Goal: Browse casually

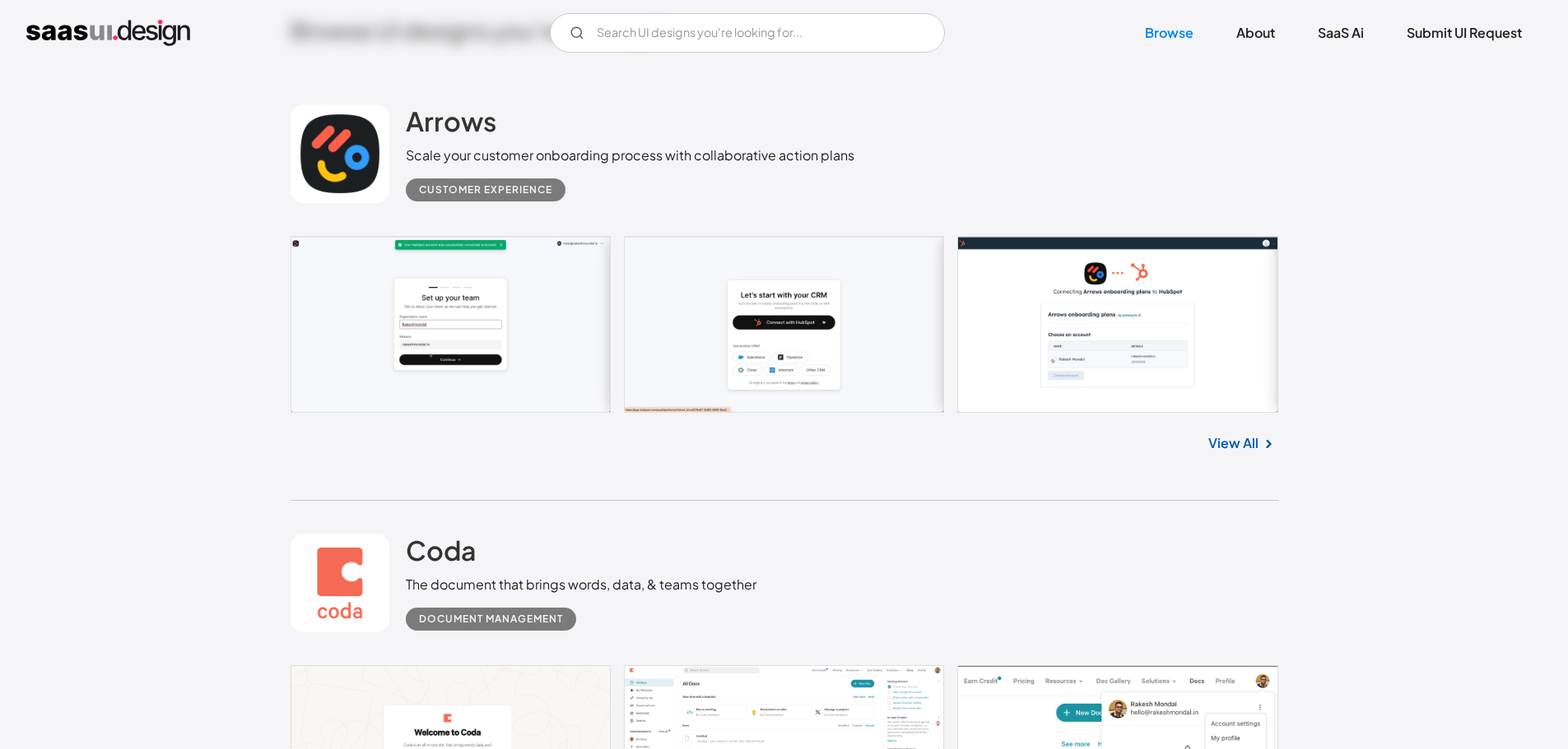
scroll to position [329, 0]
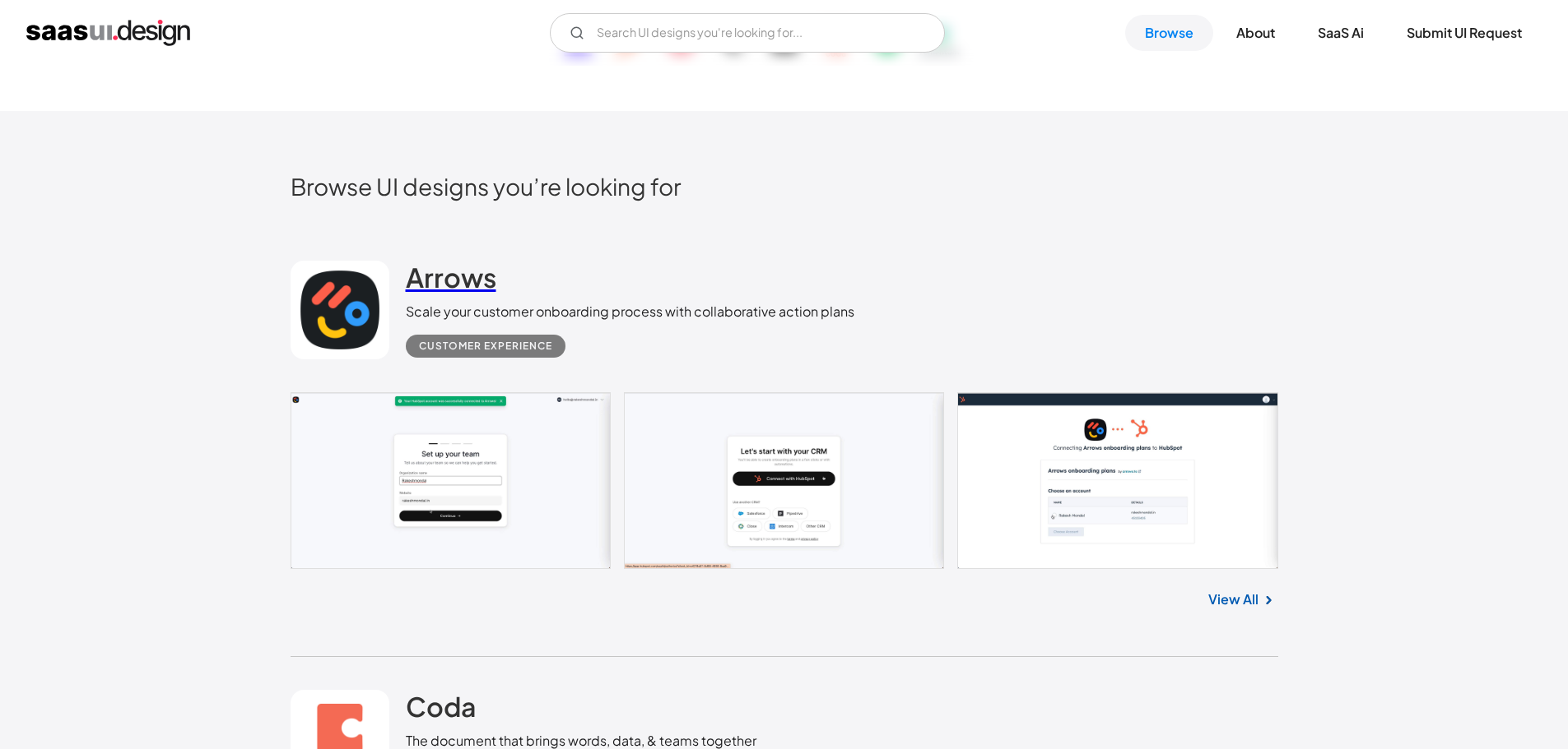
click at [427, 281] on h2 "Arrows" at bounding box center [450, 278] width 91 height 33
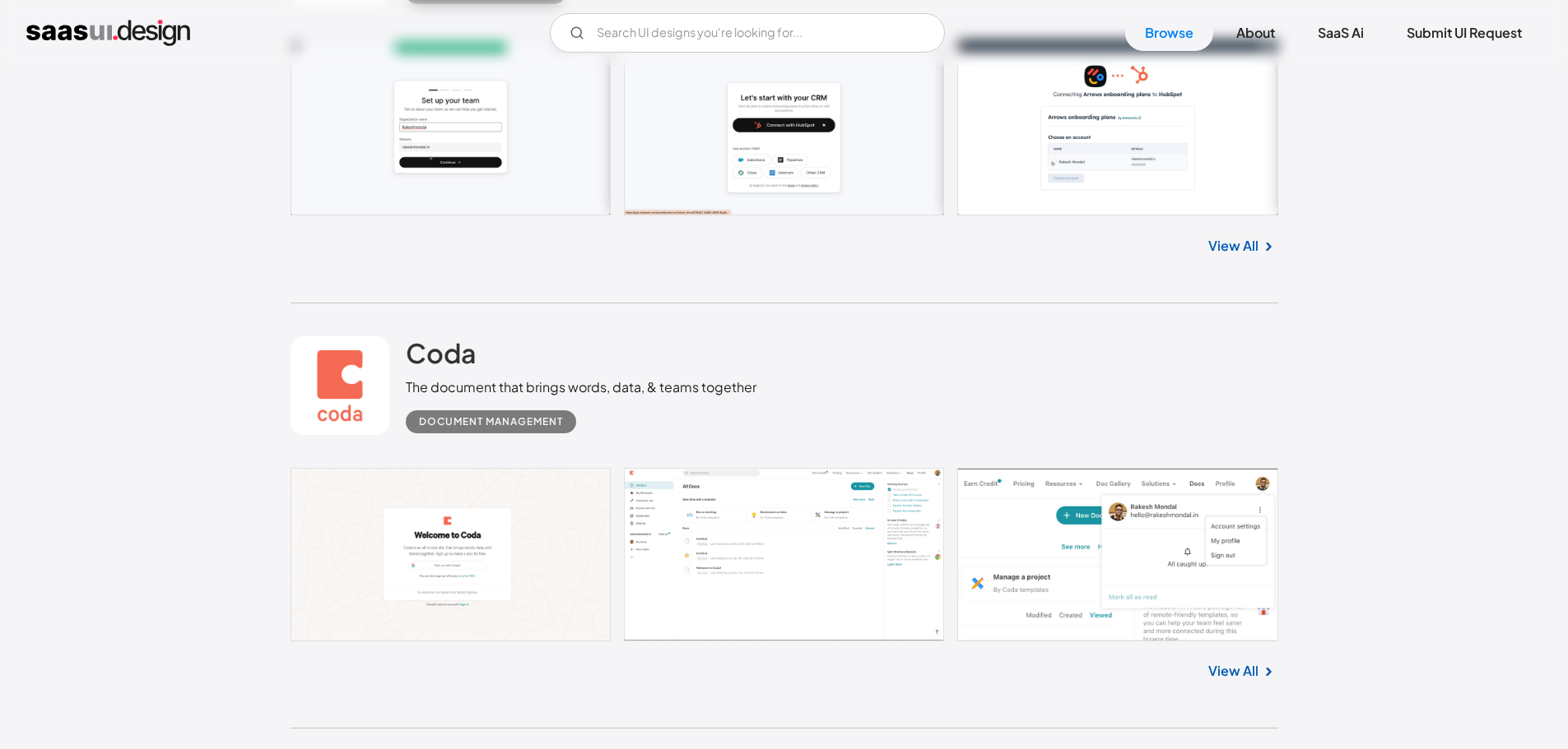
scroll to position [822, 0]
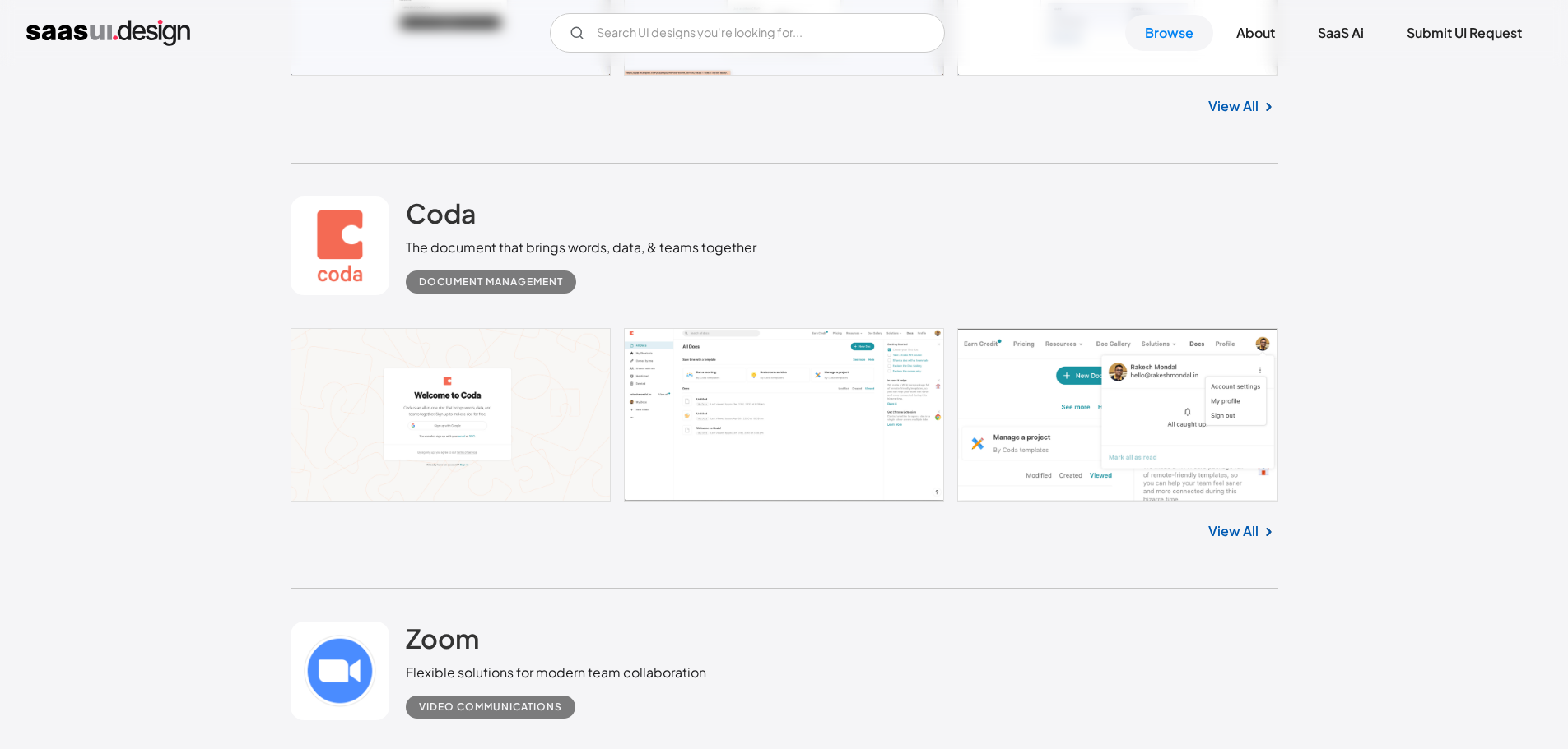
click at [536, 281] on div "Document Management" at bounding box center [491, 282] width 144 height 19
click at [331, 230] on link at bounding box center [339, 245] width 98 height 98
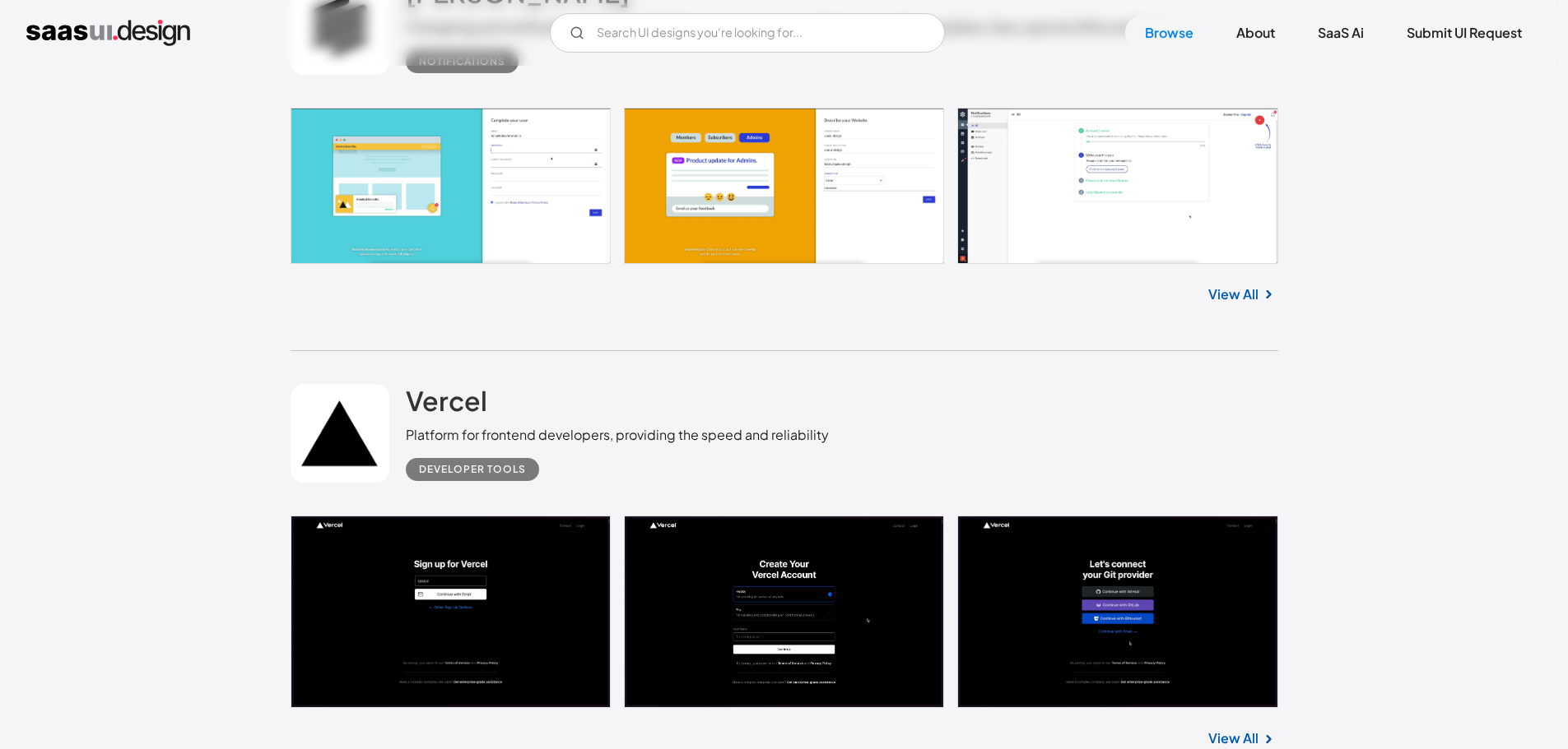
scroll to position [2879, 0]
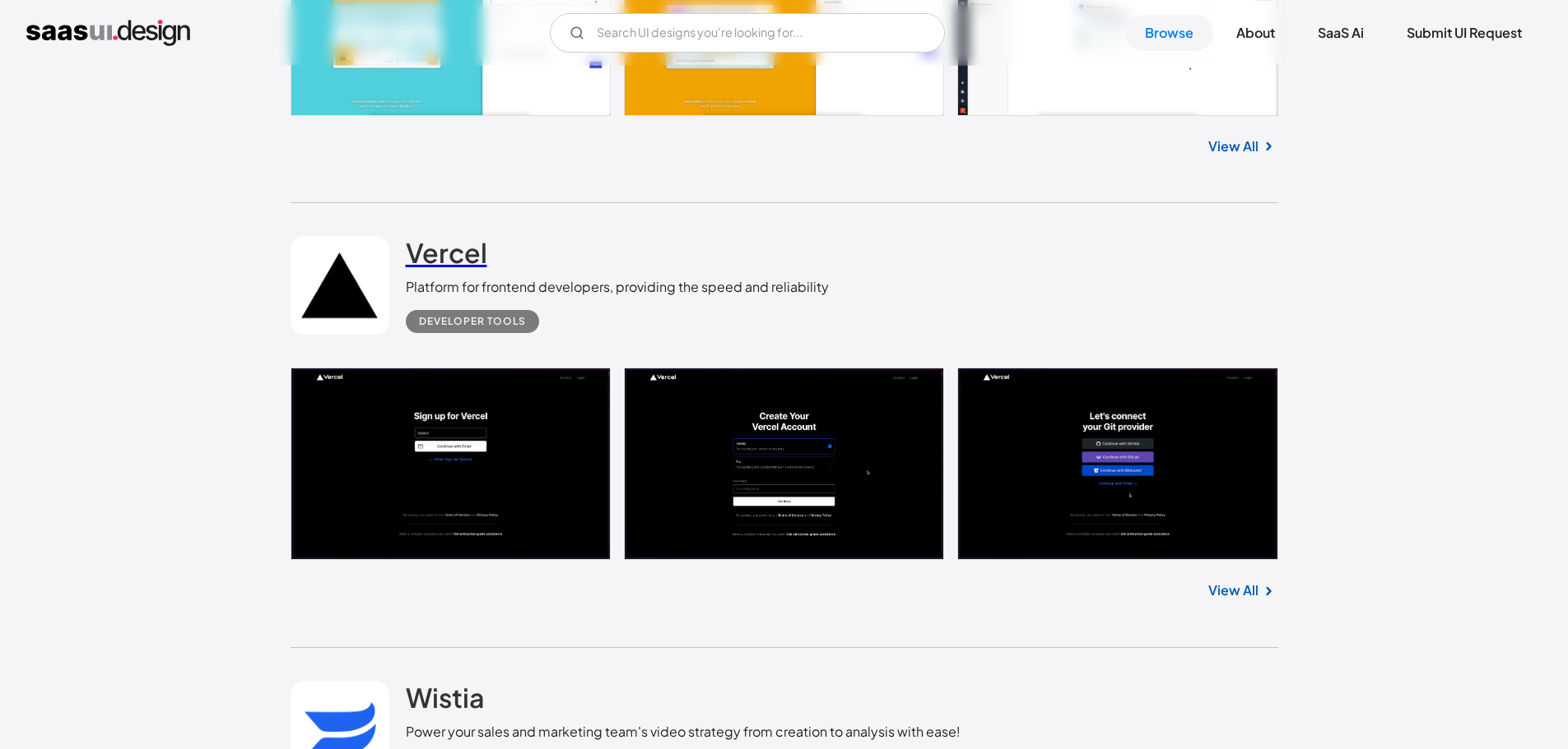
click at [478, 245] on h2 "Vercel" at bounding box center [446, 252] width 82 height 33
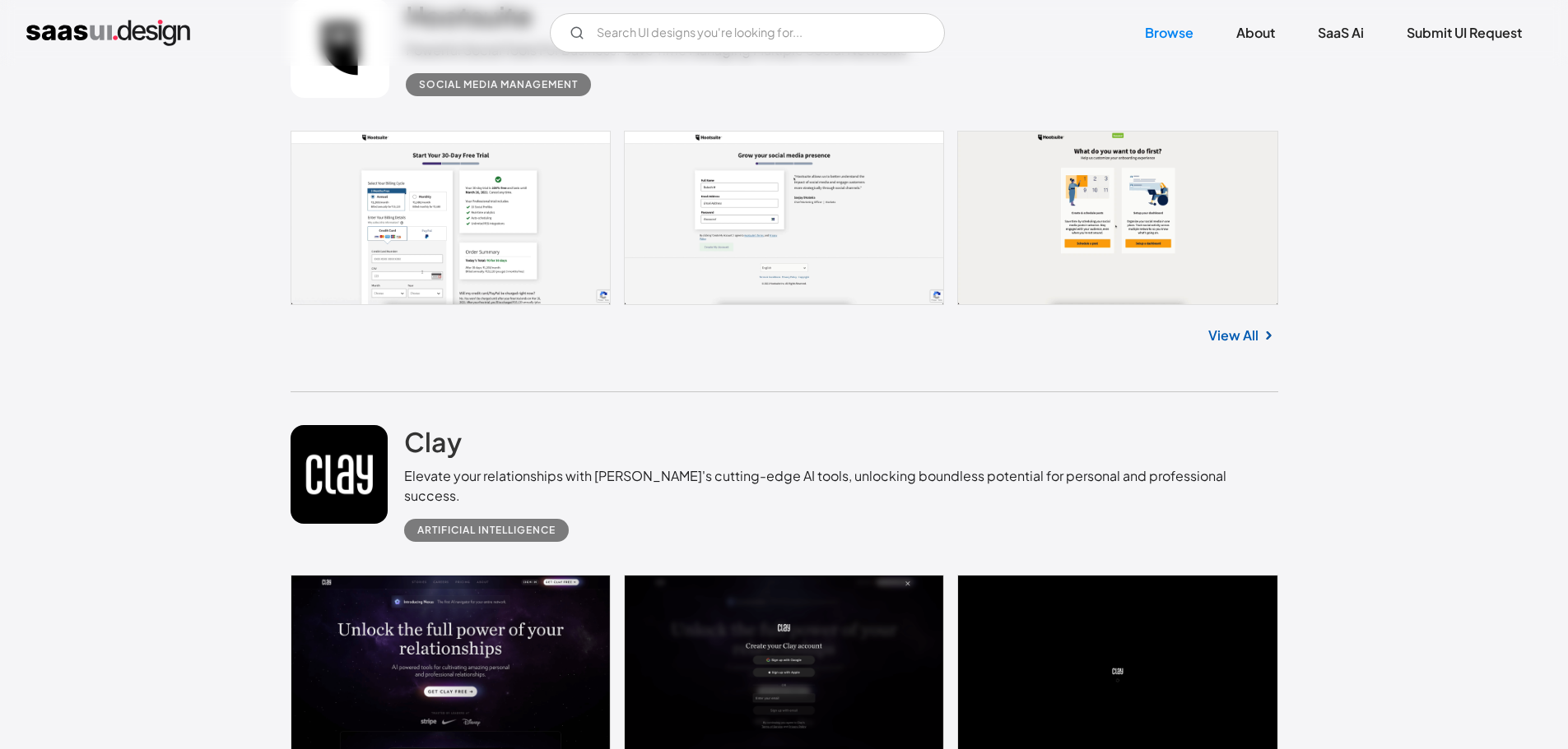
scroll to position [7637, 0]
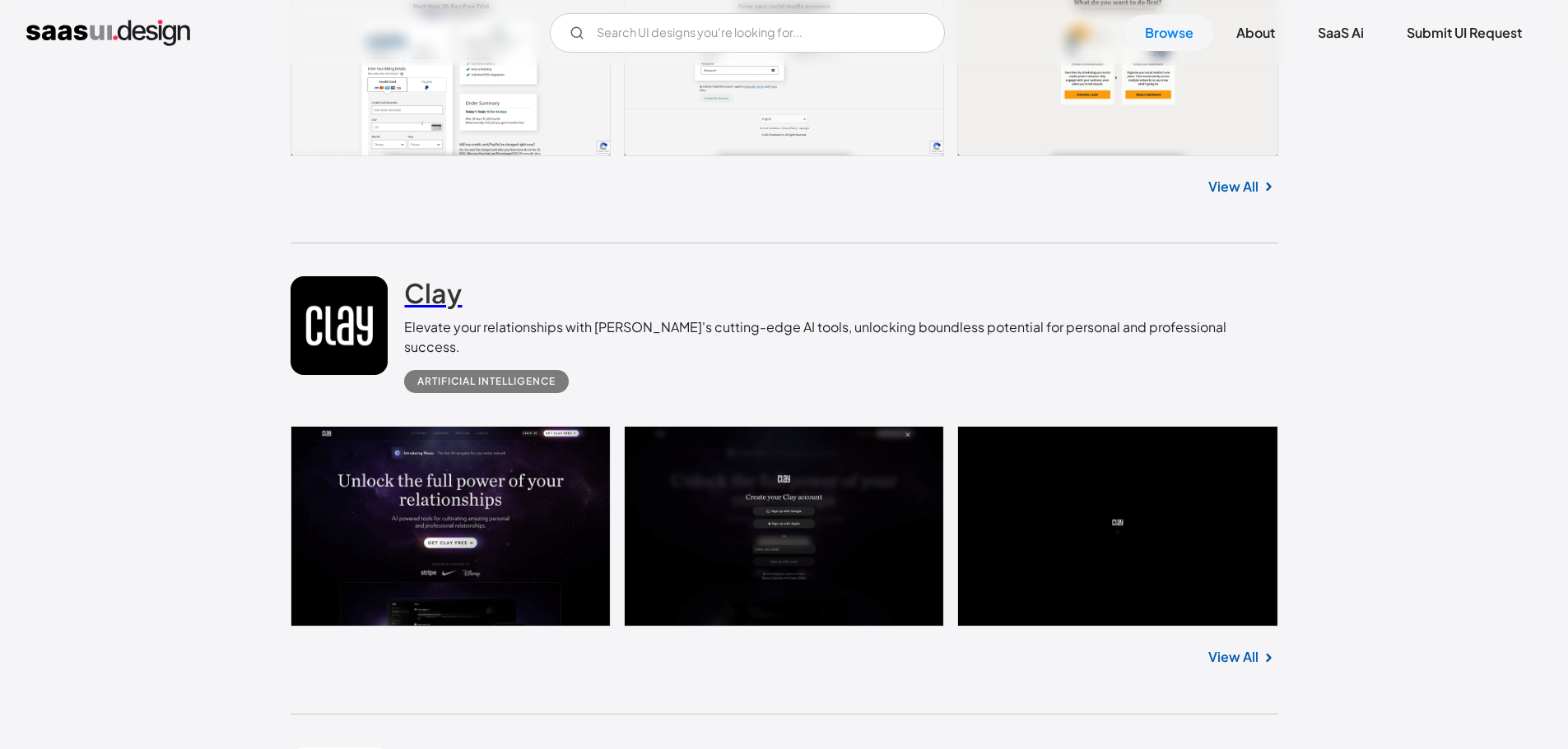
click at [441, 299] on h2 "Clay" at bounding box center [433, 293] width 57 height 33
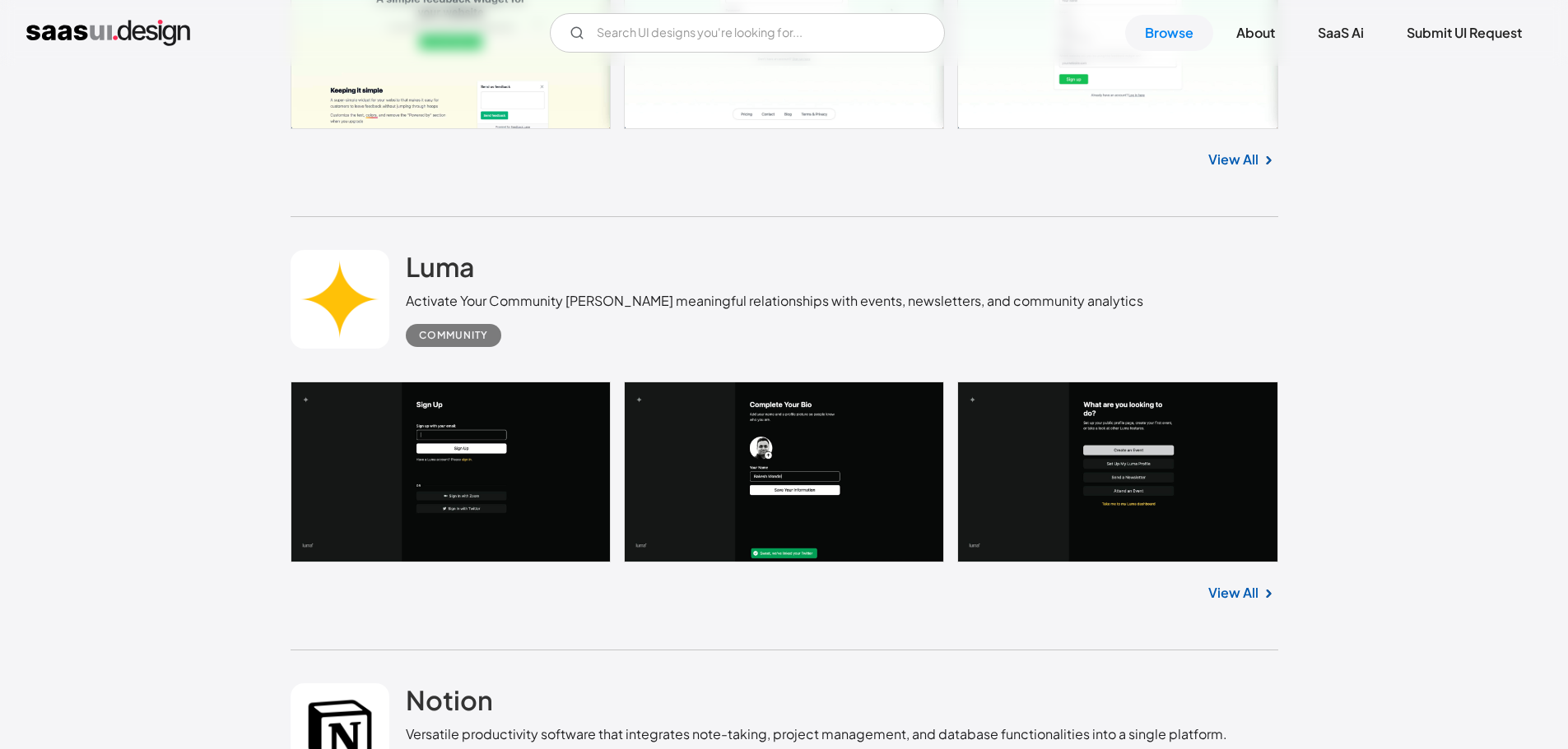
scroll to position [15944, 0]
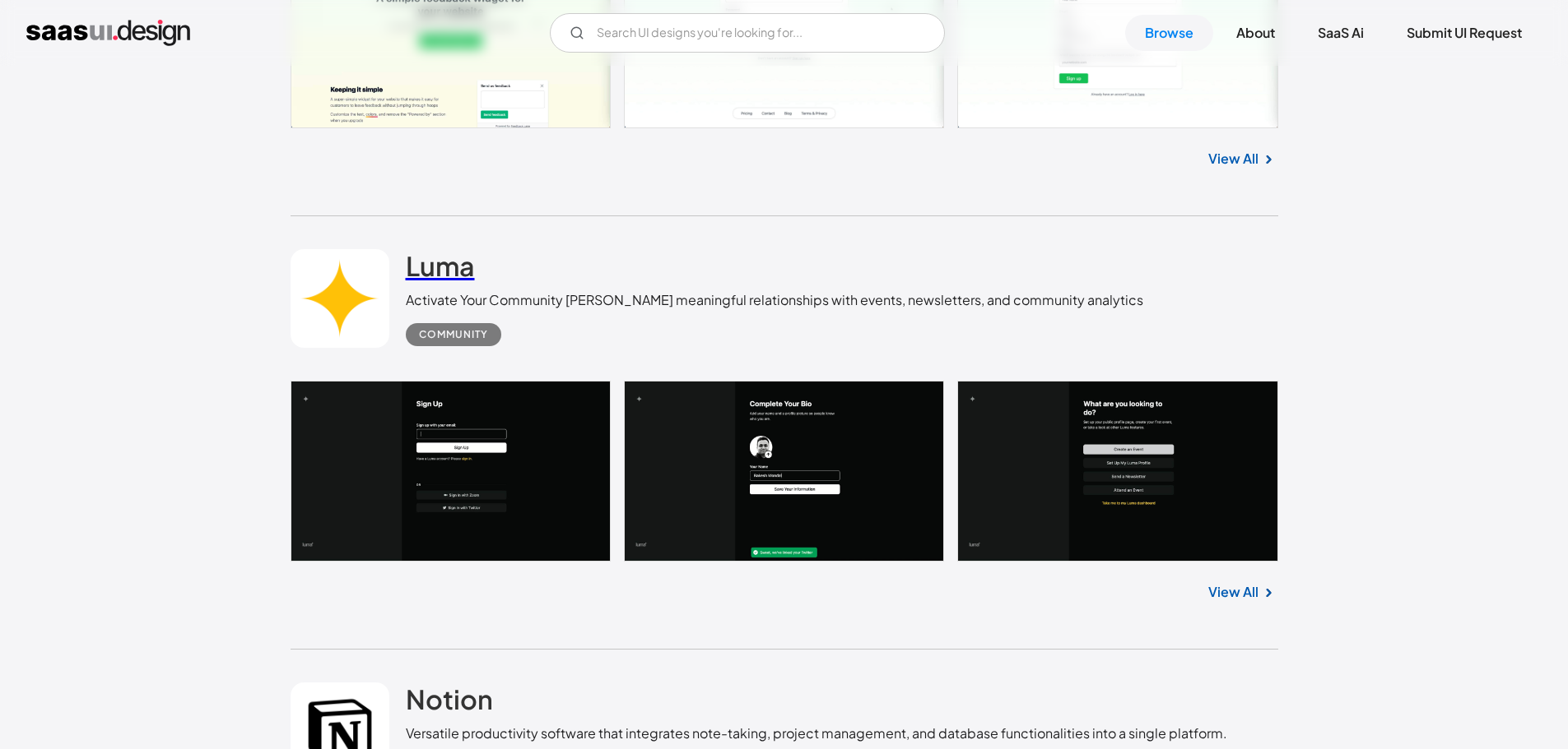
click at [458, 249] on h2 "Luma" at bounding box center [440, 266] width 69 height 33
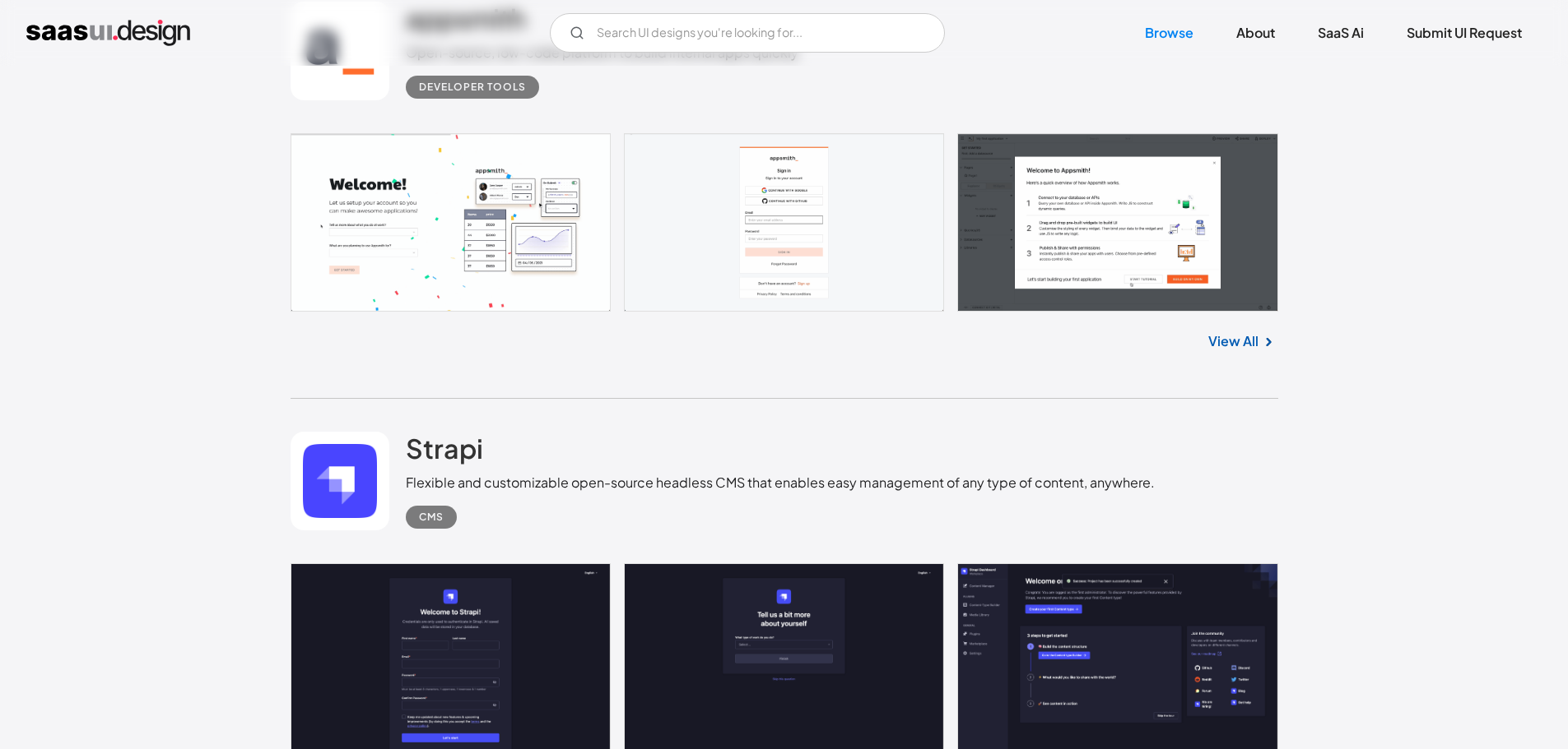
scroll to position [21612, 0]
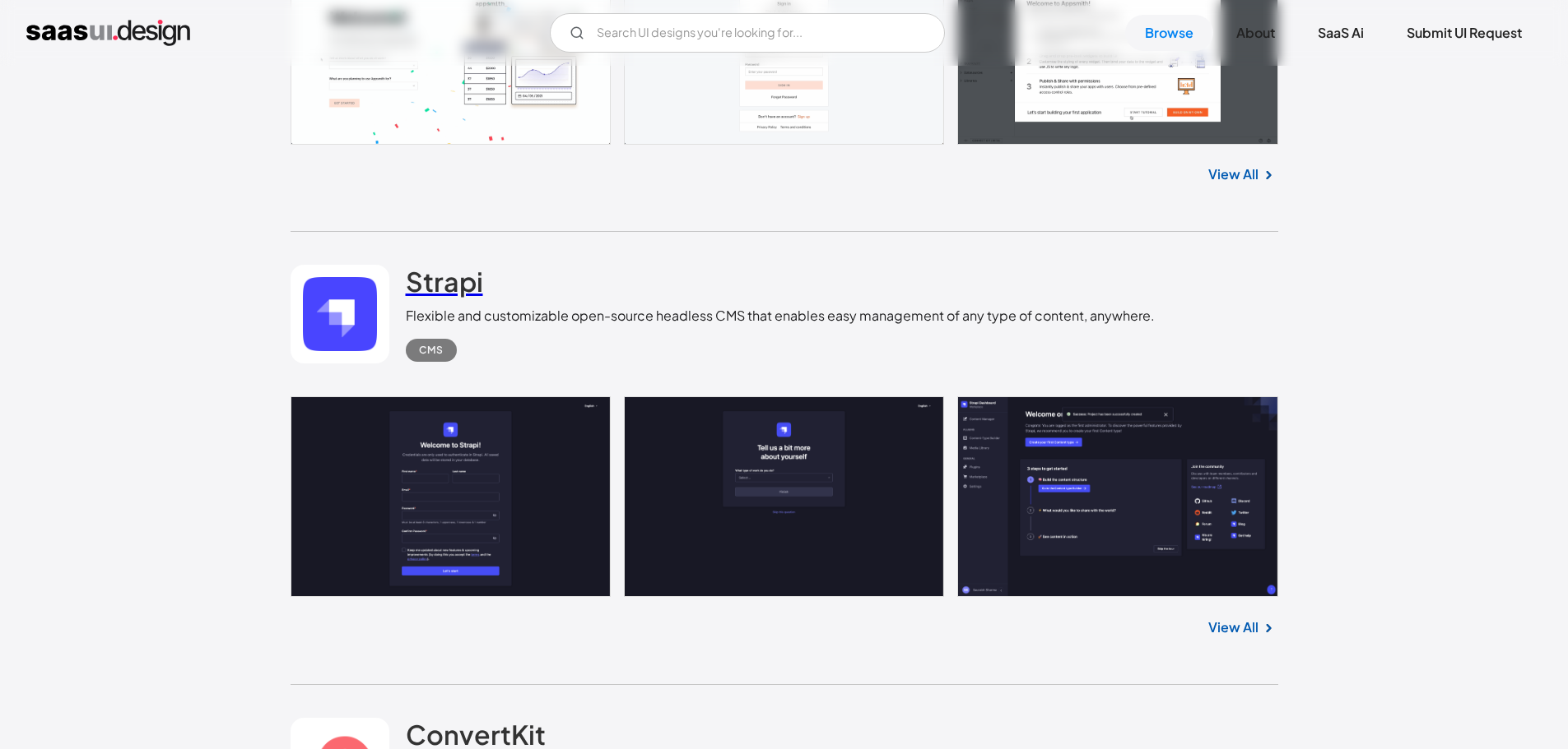
click at [477, 268] on h2 "Strapi" at bounding box center [443, 281] width 77 height 33
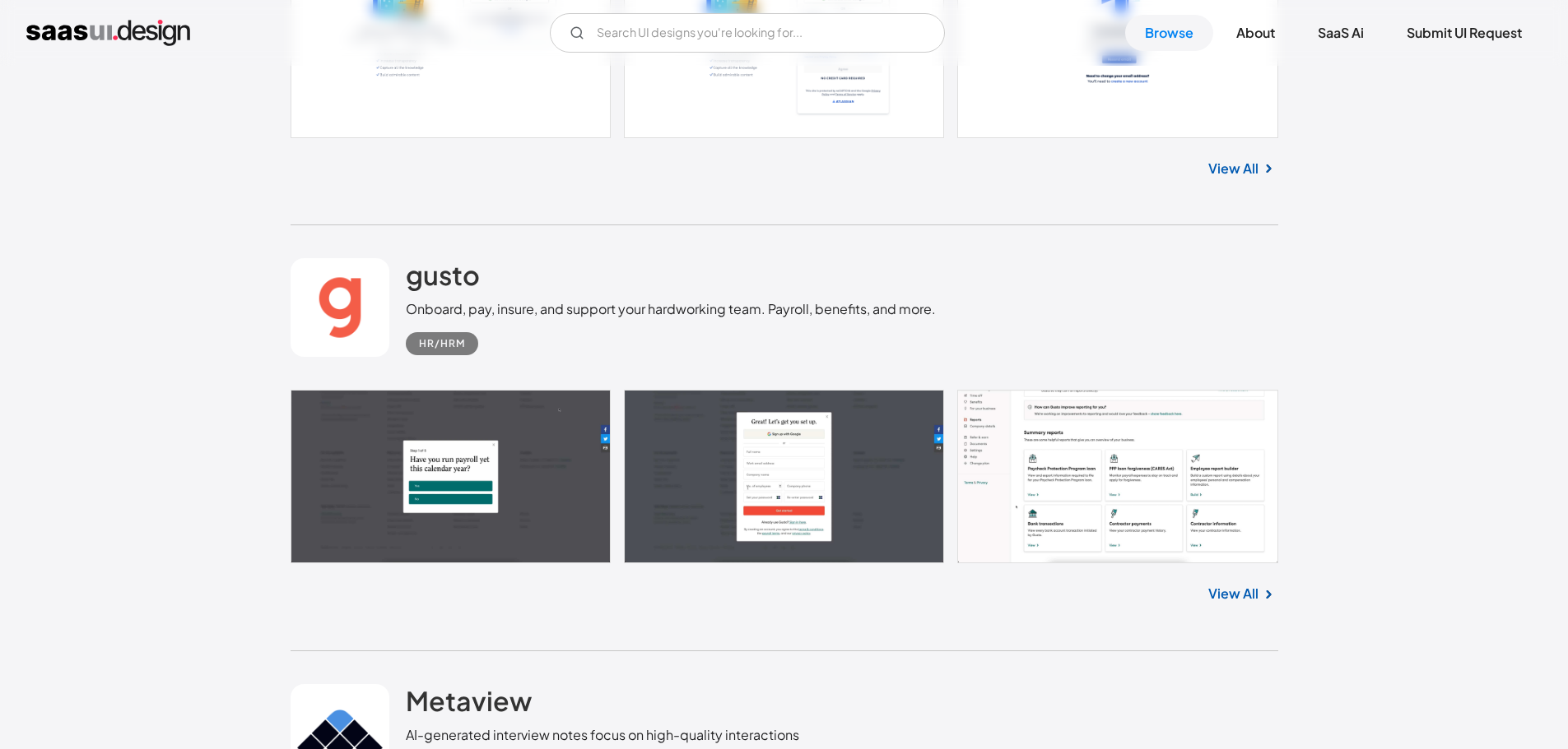
scroll to position [24244, 0]
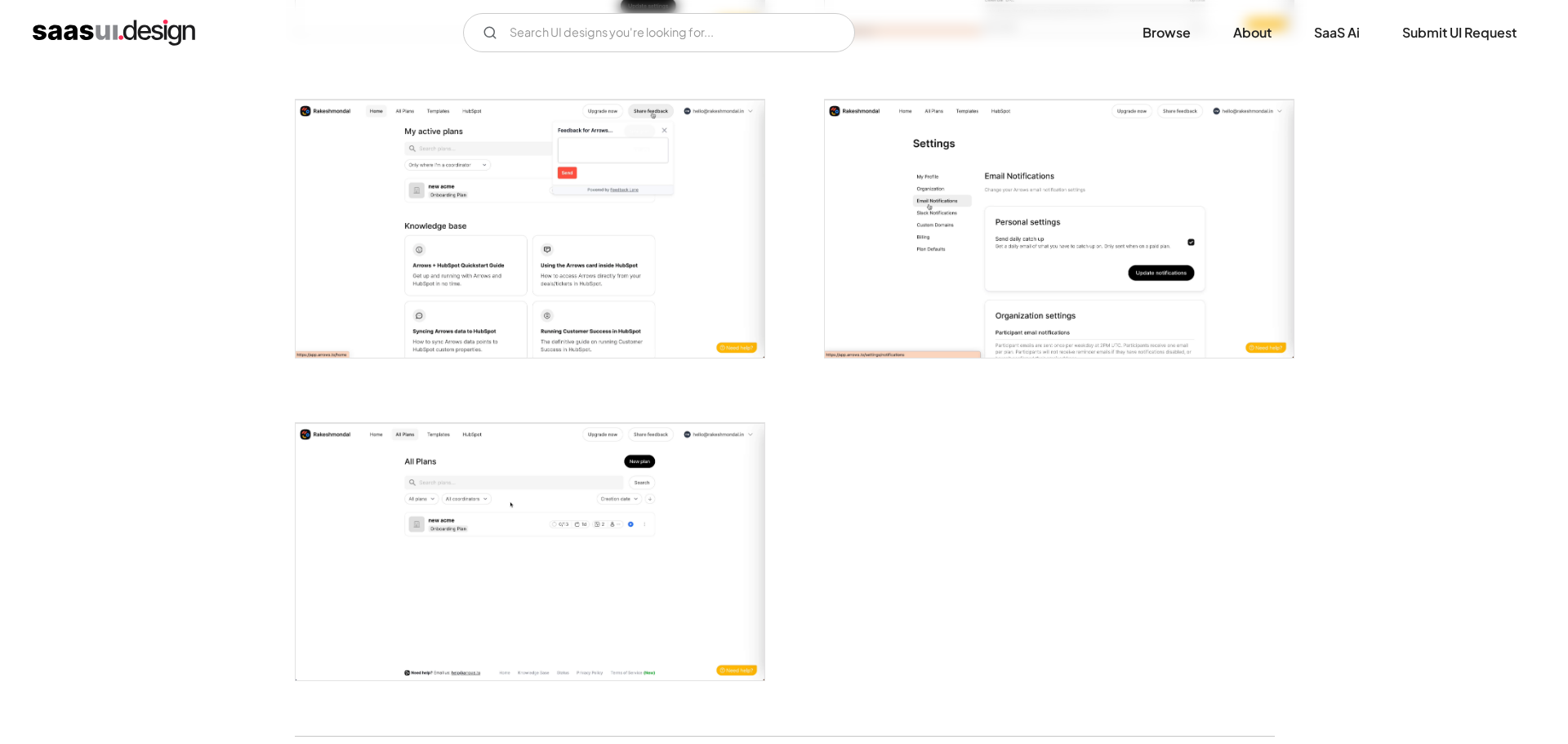
scroll to position [3016, 0]
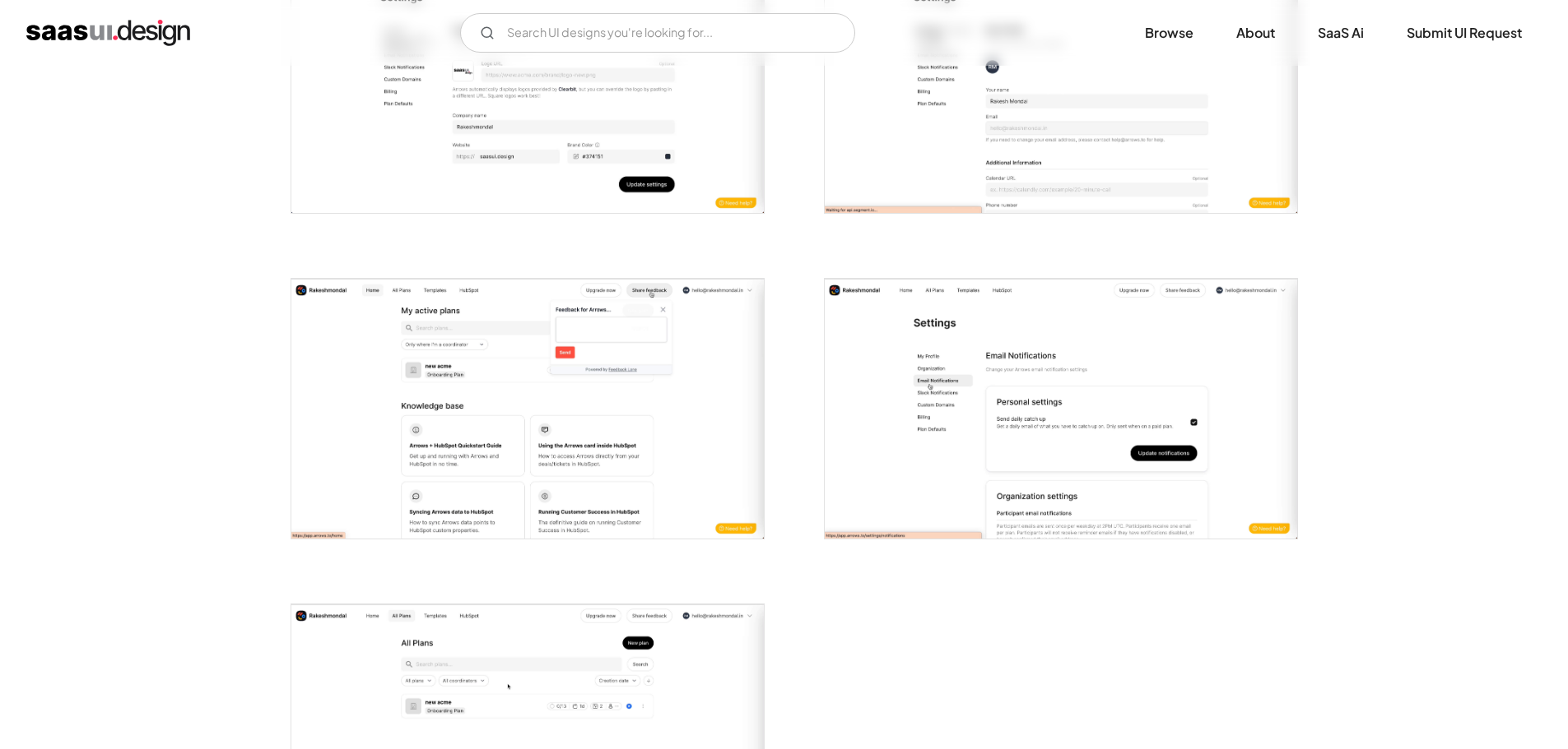
click at [665, 348] on img "open lightbox" at bounding box center [527, 408] width 473 height 260
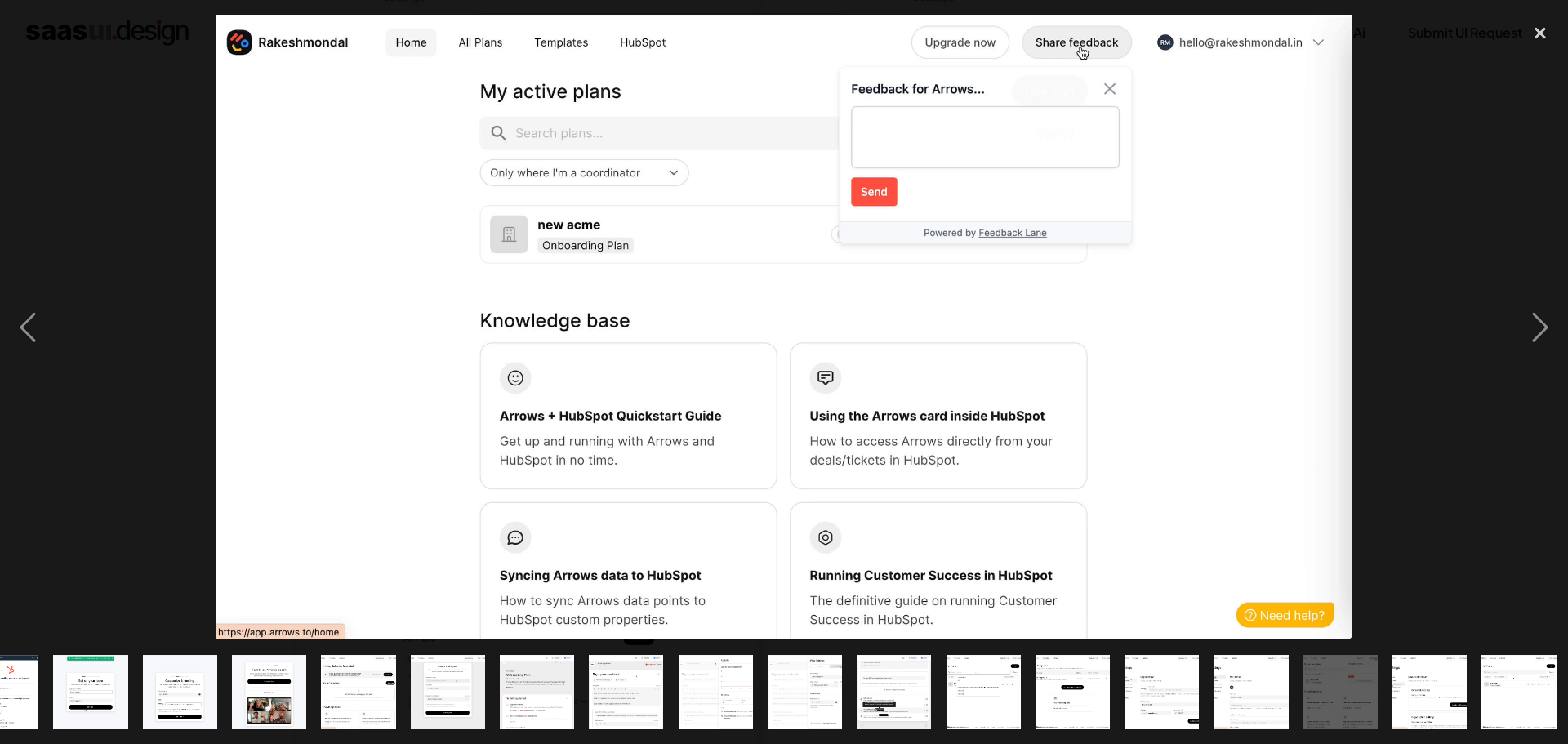
scroll to position [0, 322]
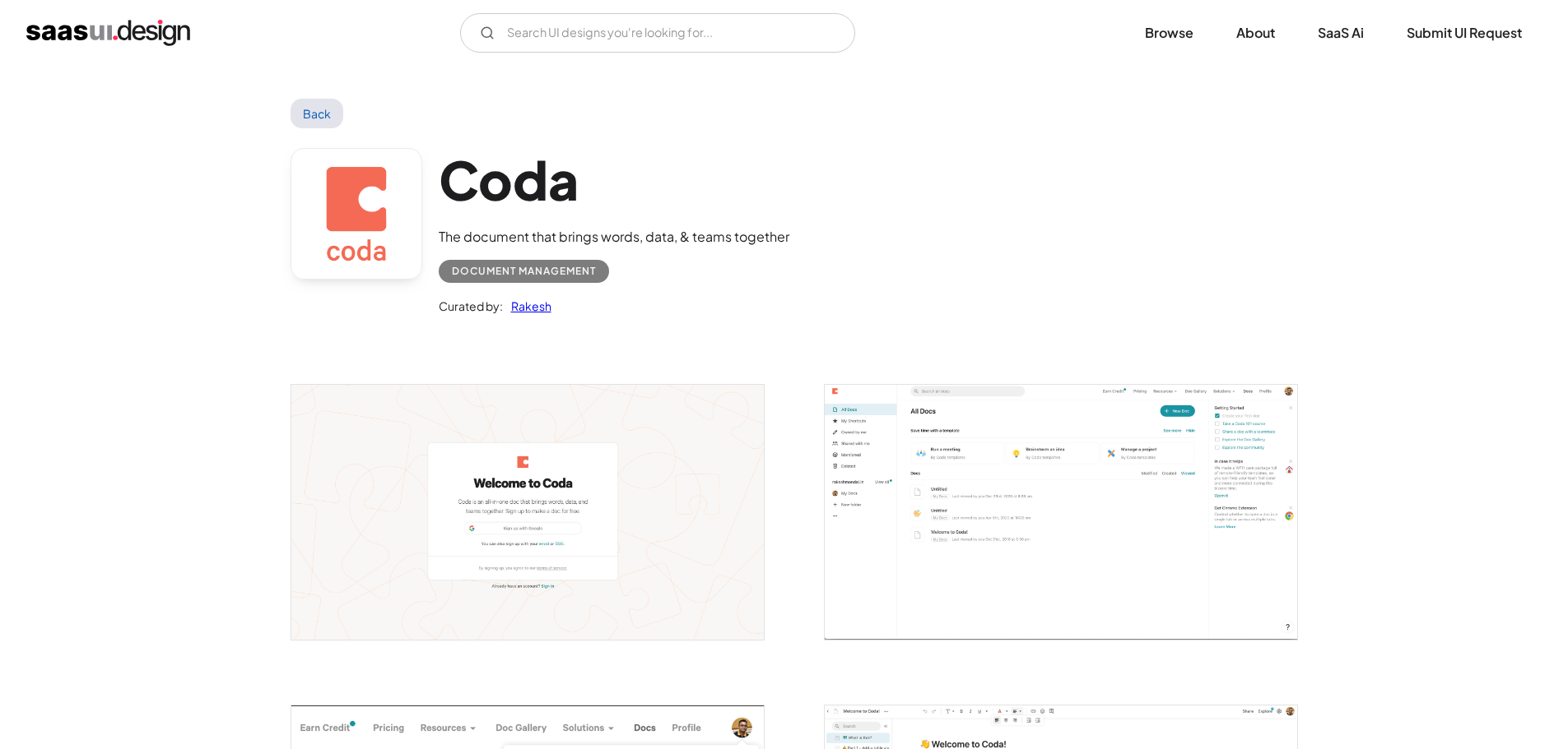
click at [709, 468] on img "open lightbox" at bounding box center [527, 511] width 473 height 254
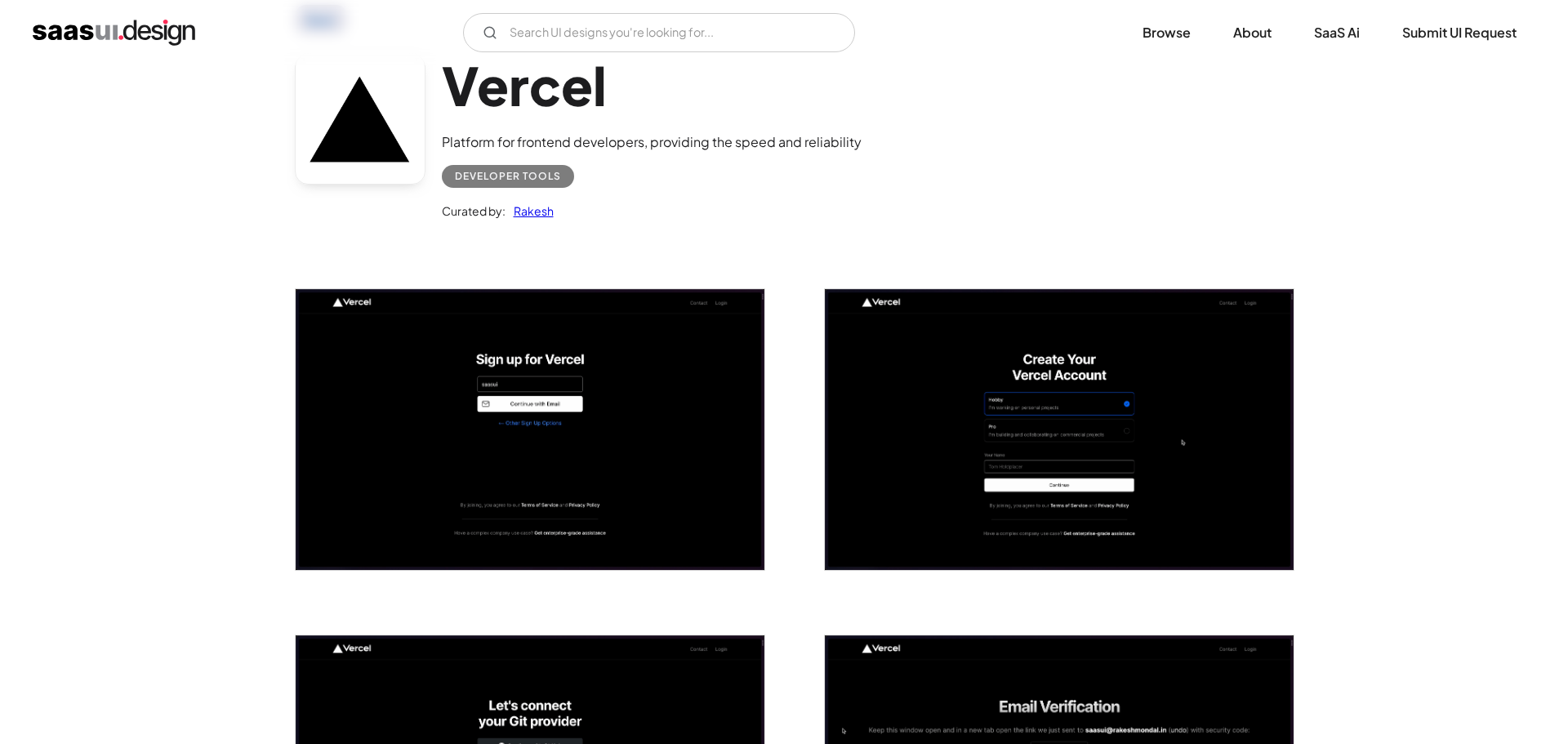
scroll to position [164, 0]
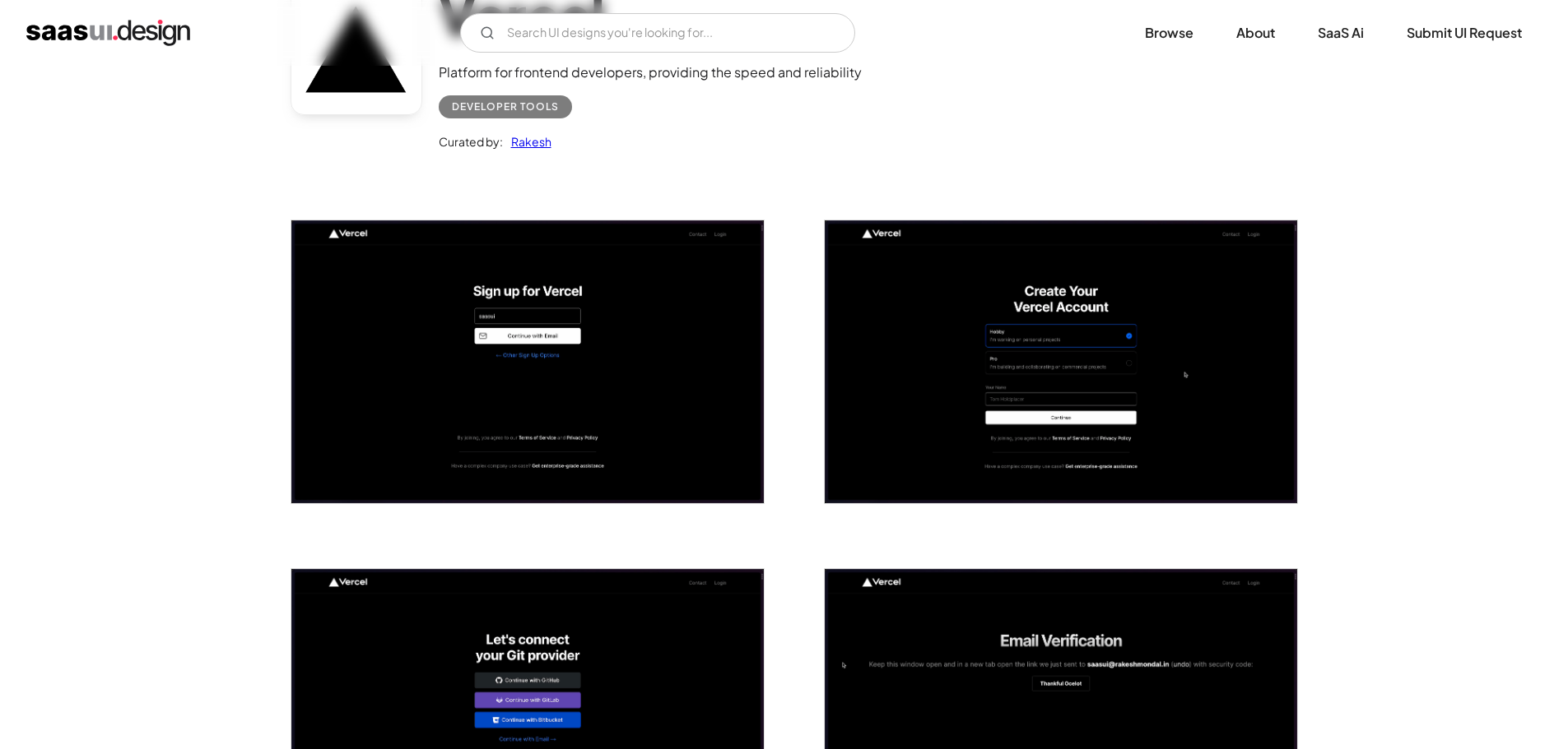
click at [675, 365] on img "open lightbox" at bounding box center [527, 361] width 473 height 282
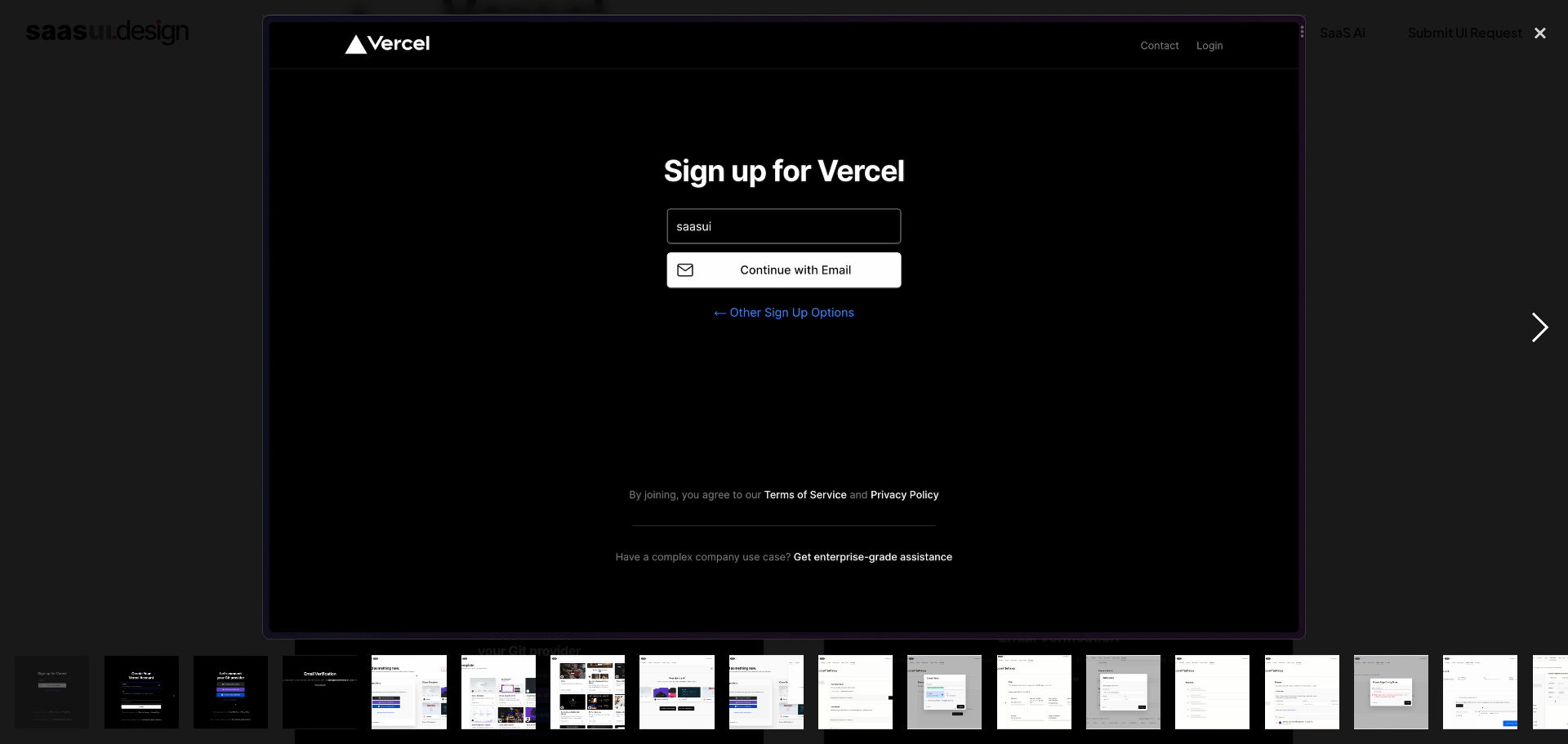
click at [1547, 332] on div "next image" at bounding box center [1540, 327] width 55 height 625
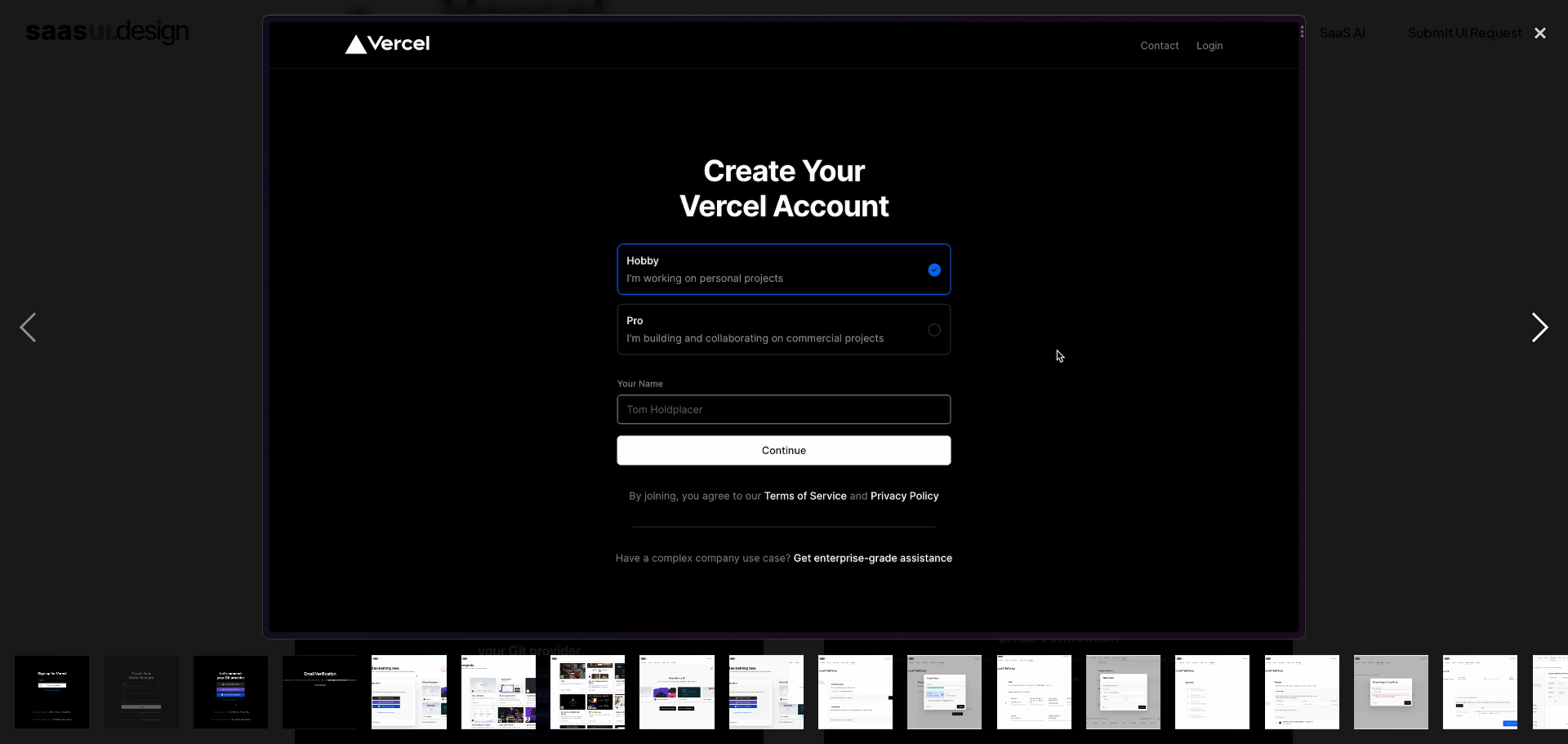
click at [1547, 332] on div "next image" at bounding box center [1540, 327] width 55 height 625
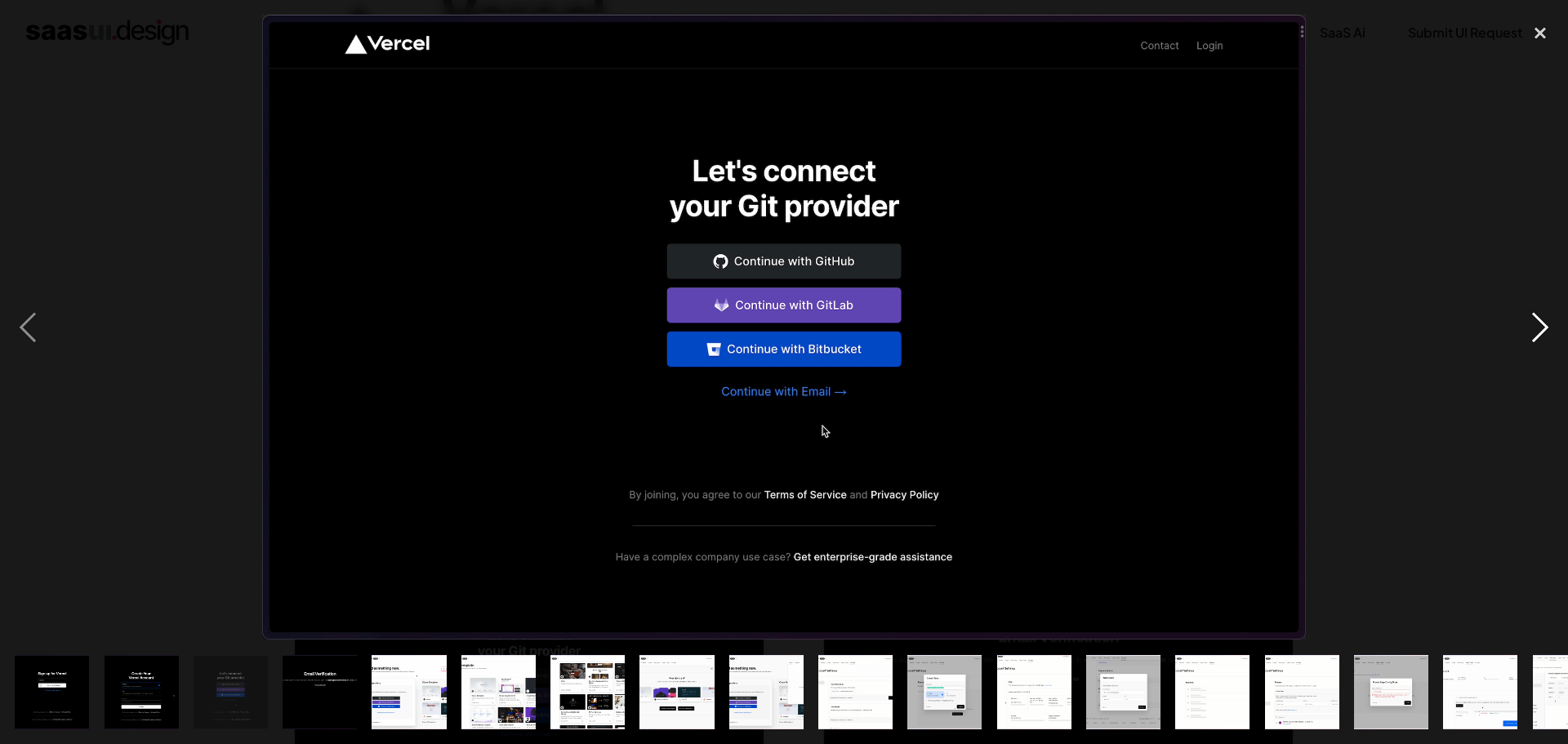
click at [1547, 332] on div "next image" at bounding box center [1540, 327] width 55 height 625
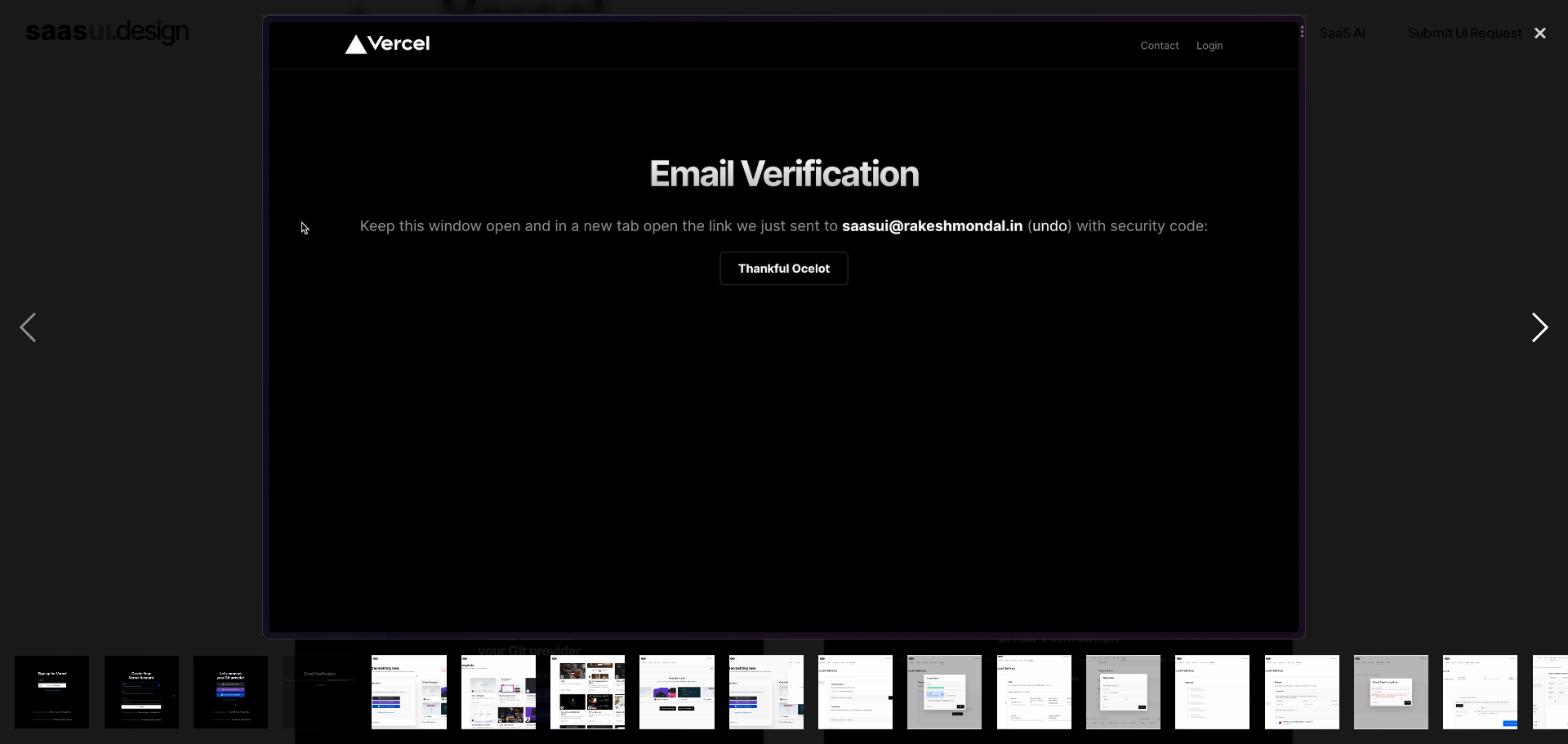
click at [1547, 332] on div "next image" at bounding box center [1540, 327] width 55 height 625
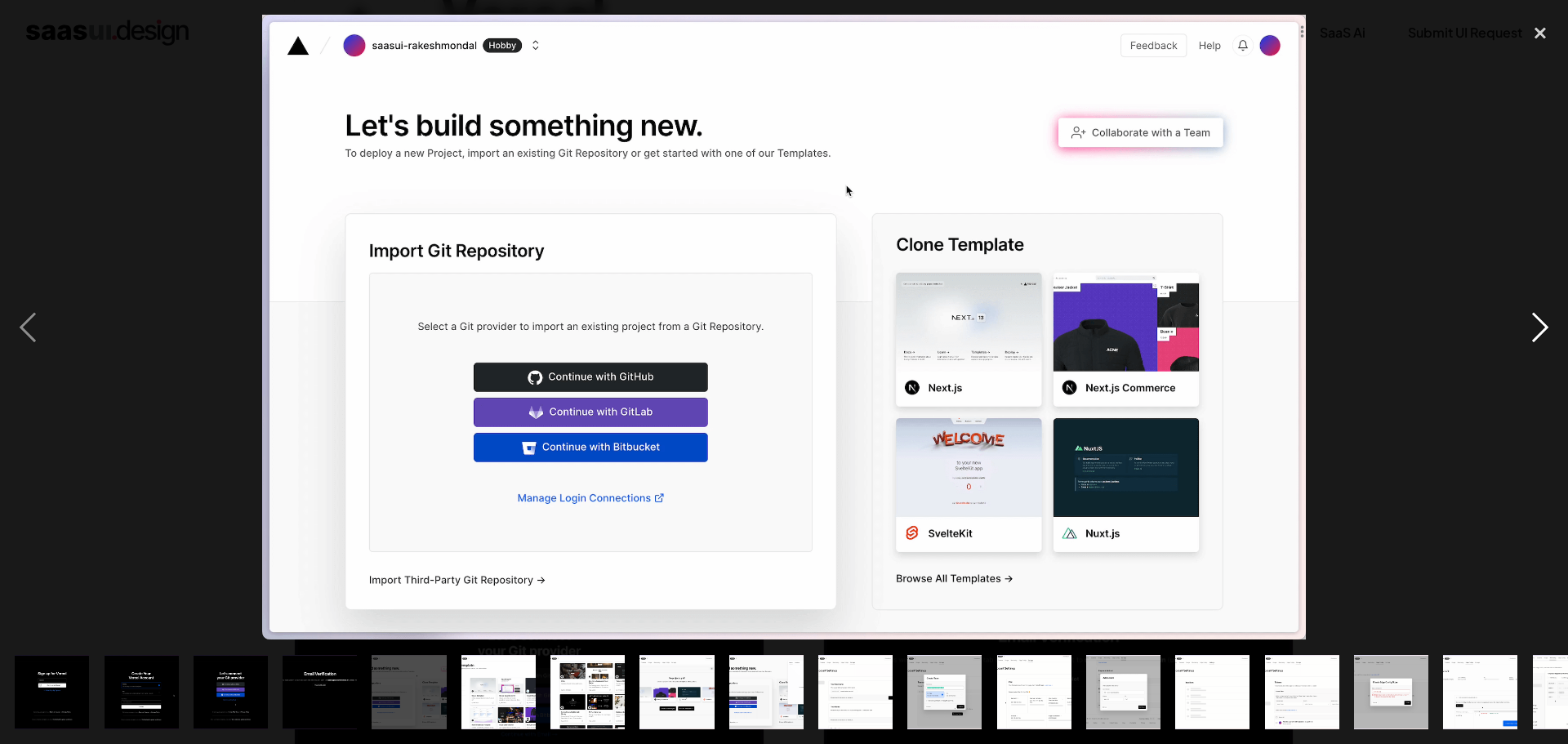
click at [1547, 332] on div "next image" at bounding box center [1540, 327] width 55 height 625
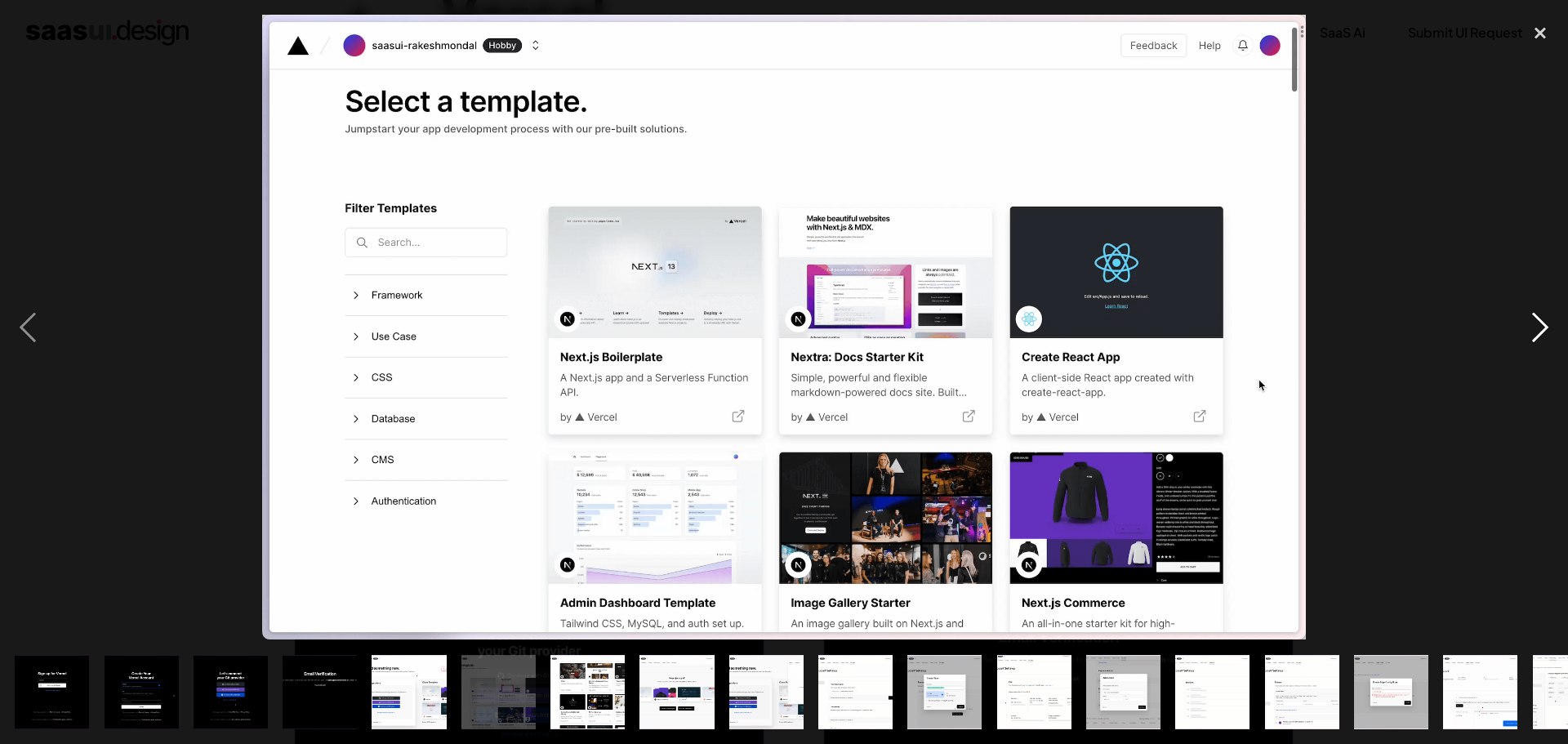
click at [1547, 332] on div "next image" at bounding box center [1540, 327] width 55 height 625
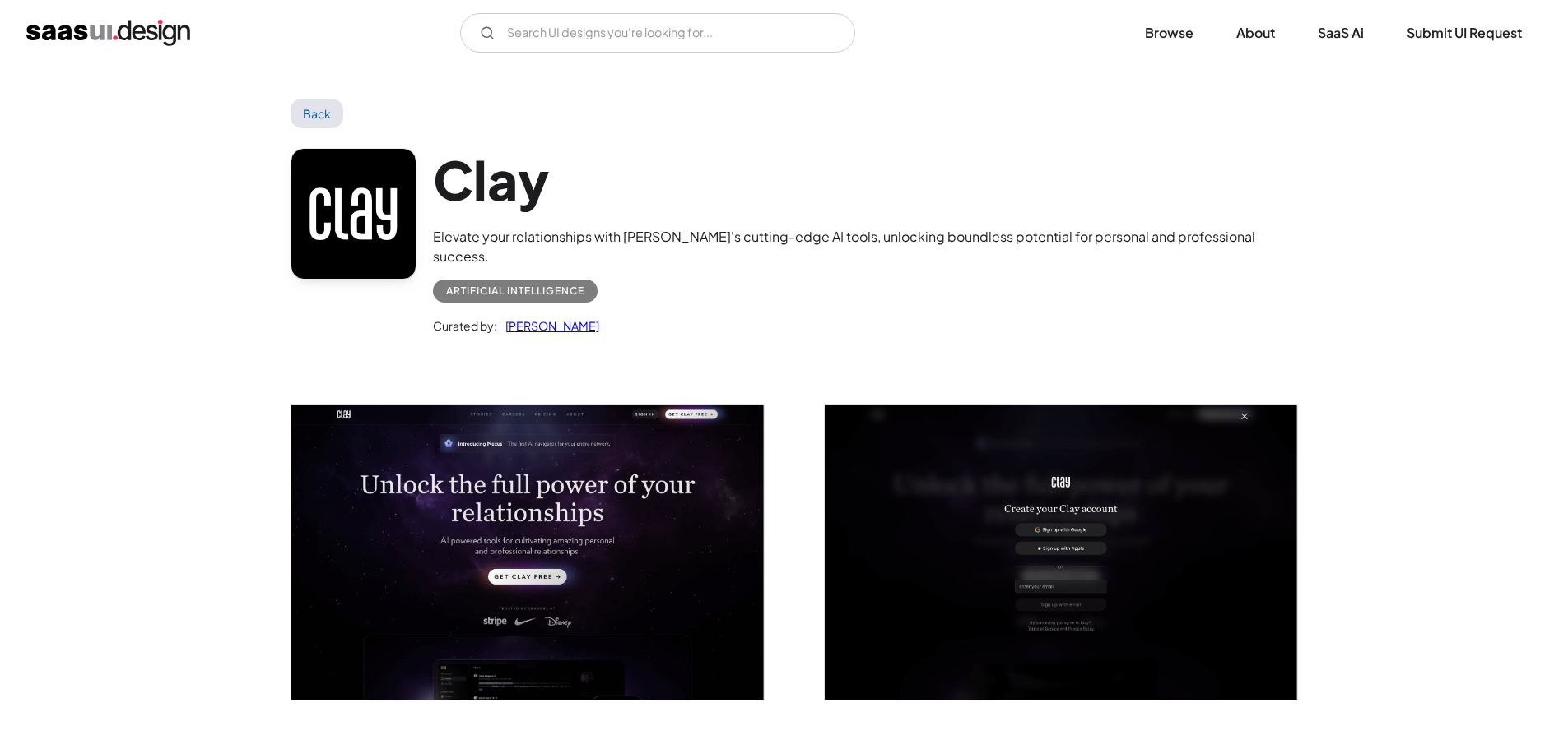
click at [620, 478] on img "open lightbox" at bounding box center [527, 551] width 473 height 295
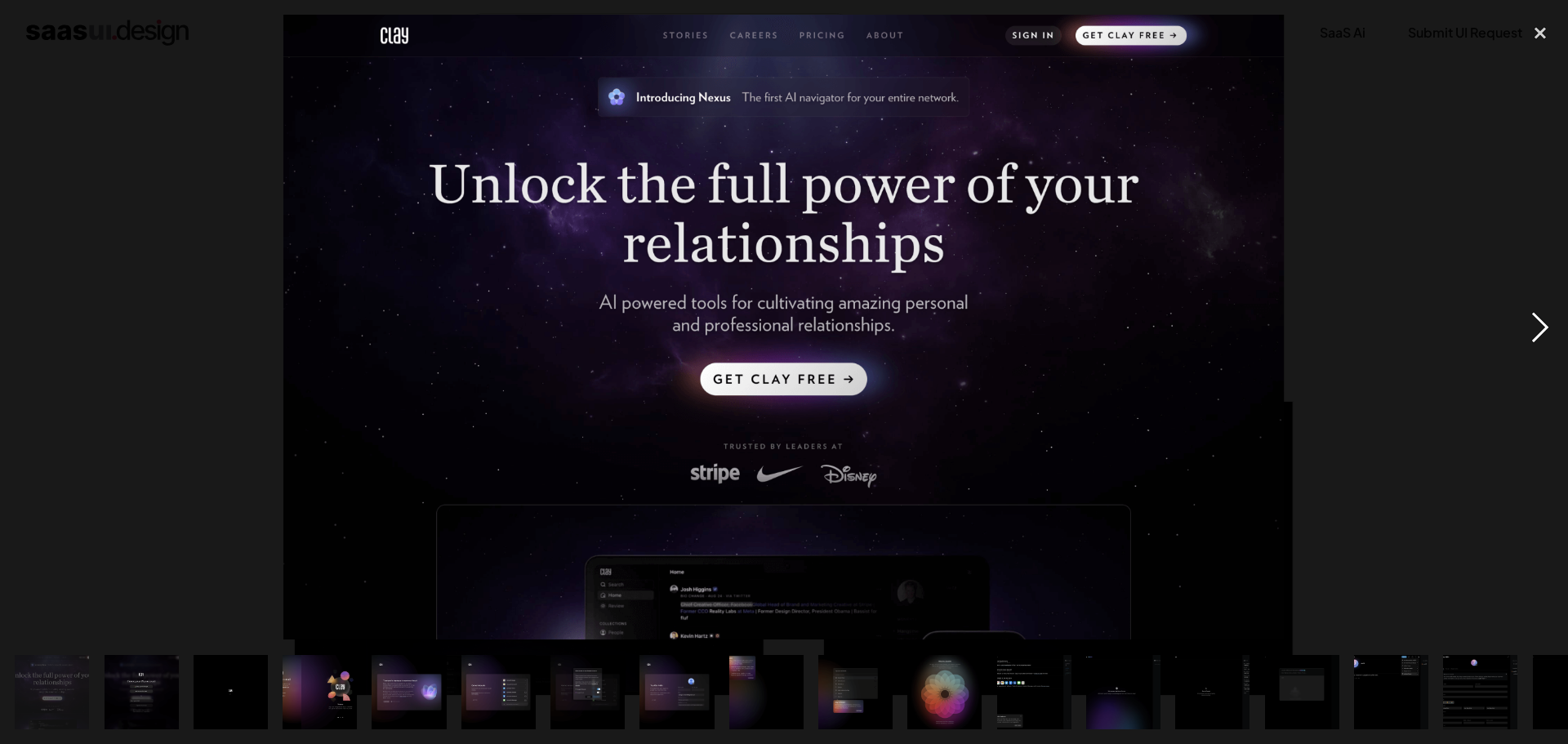
click at [1537, 325] on div "next image" at bounding box center [1540, 327] width 55 height 625
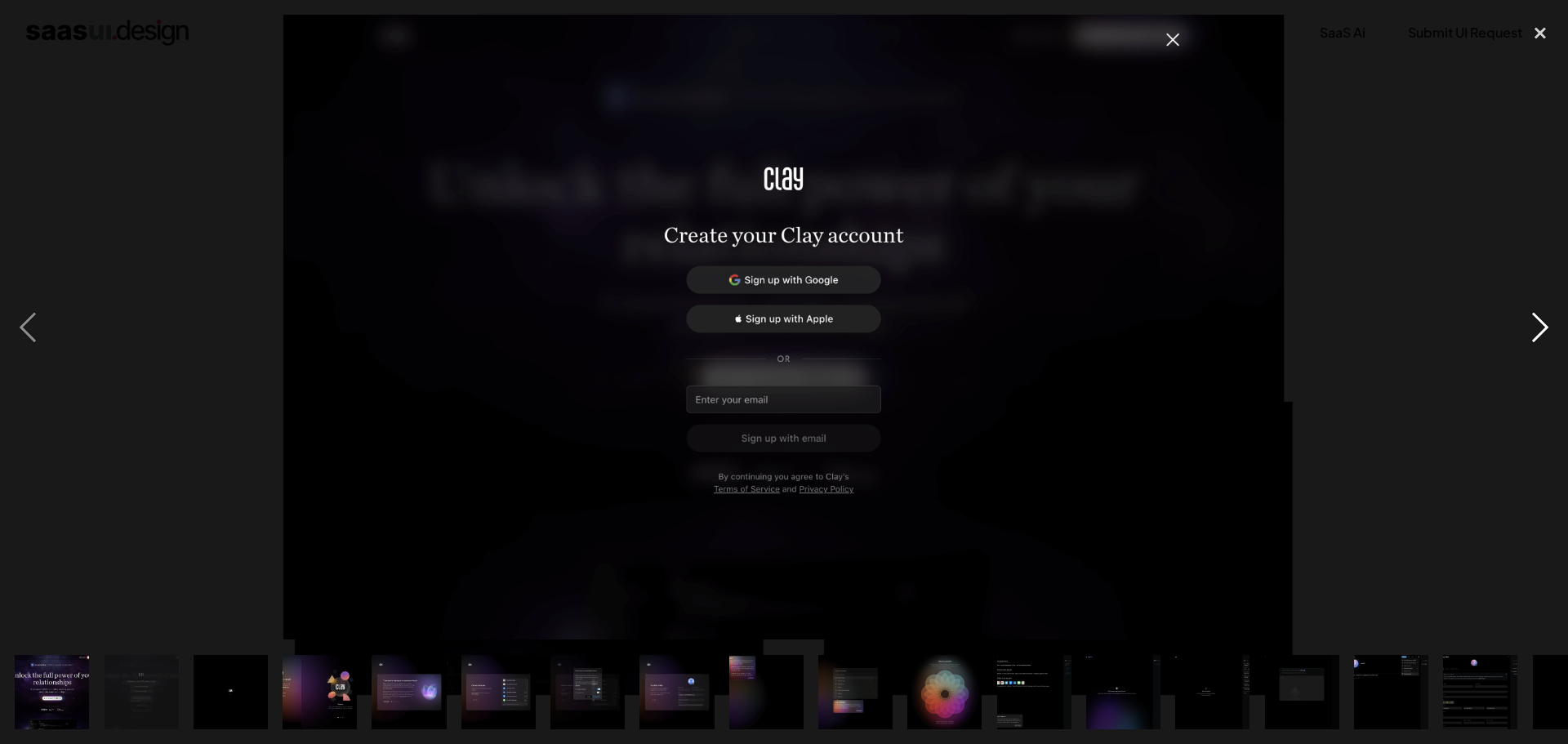
click at [1537, 325] on div "next image" at bounding box center [1540, 327] width 55 height 625
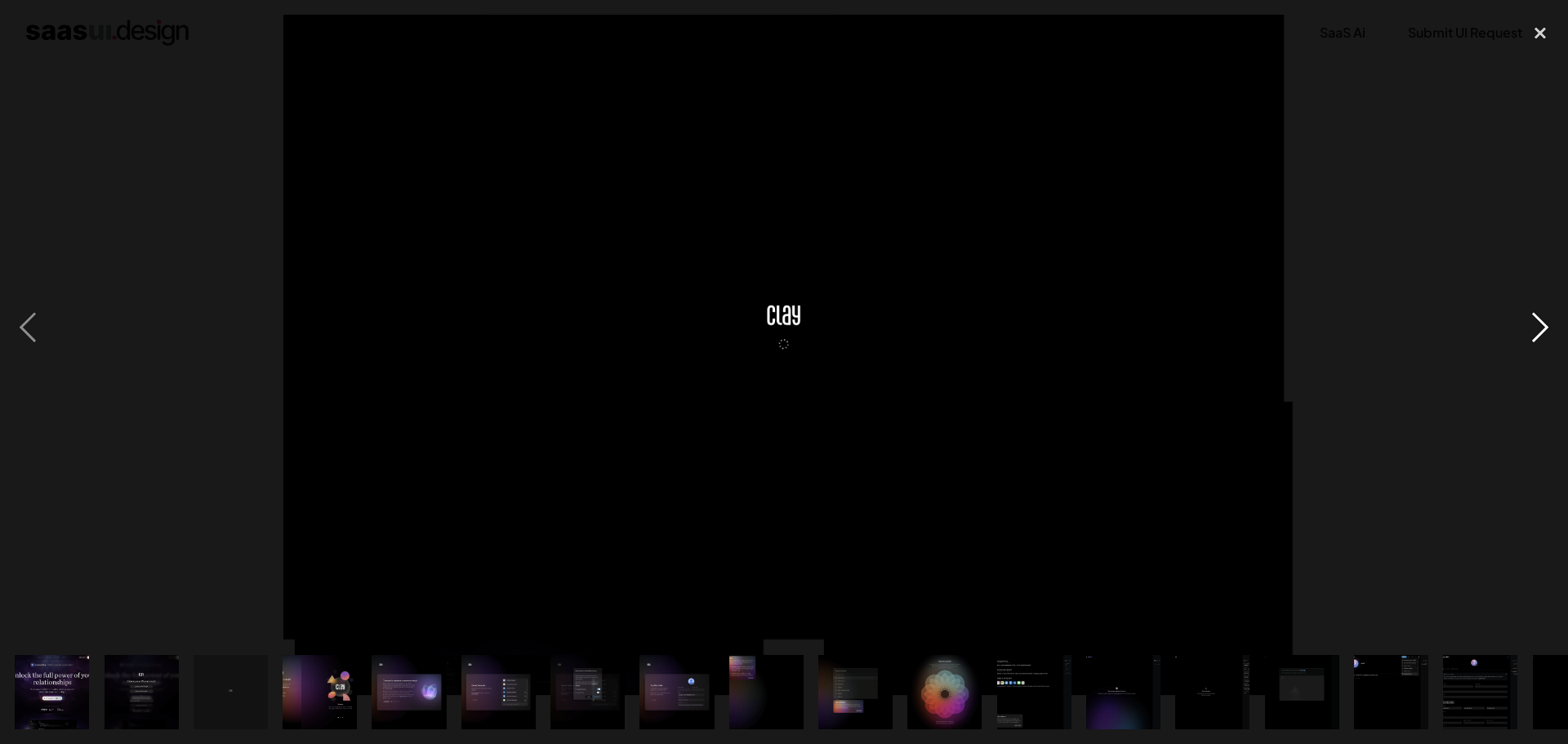
click at [1537, 325] on div "next image" at bounding box center [1540, 327] width 55 height 625
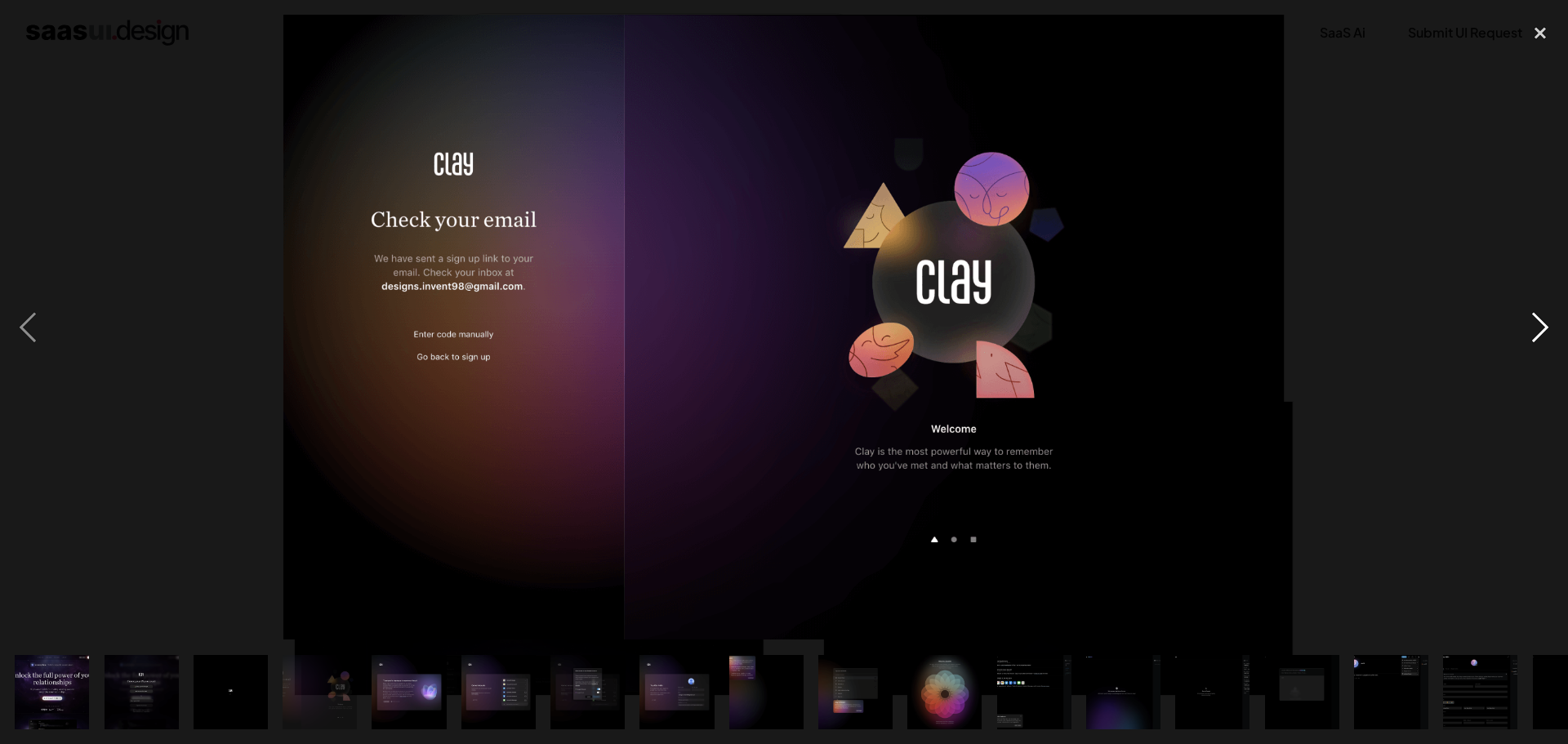
click at [1537, 325] on div "next image" at bounding box center [1540, 327] width 55 height 625
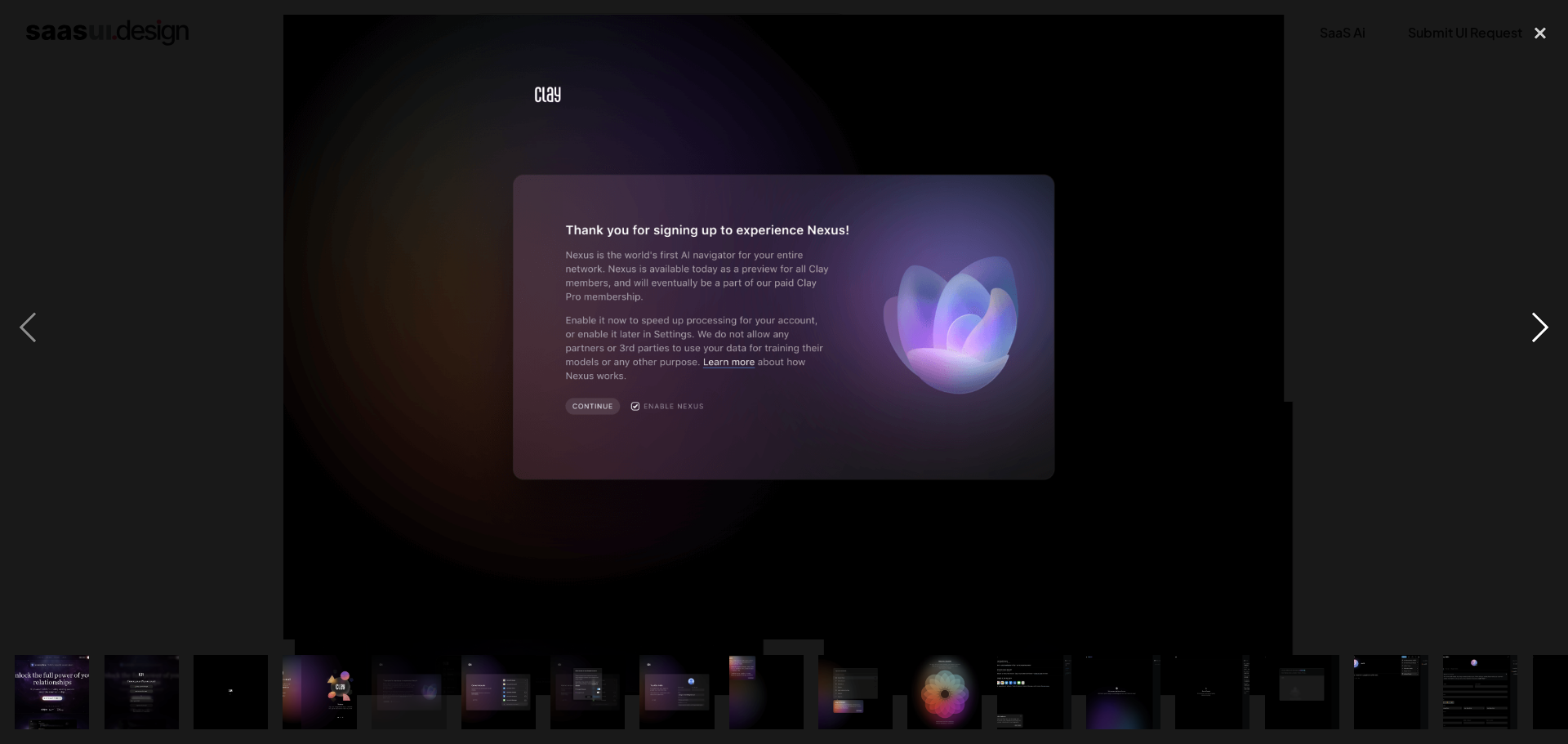
click at [1537, 325] on div "next image" at bounding box center [1540, 327] width 55 height 625
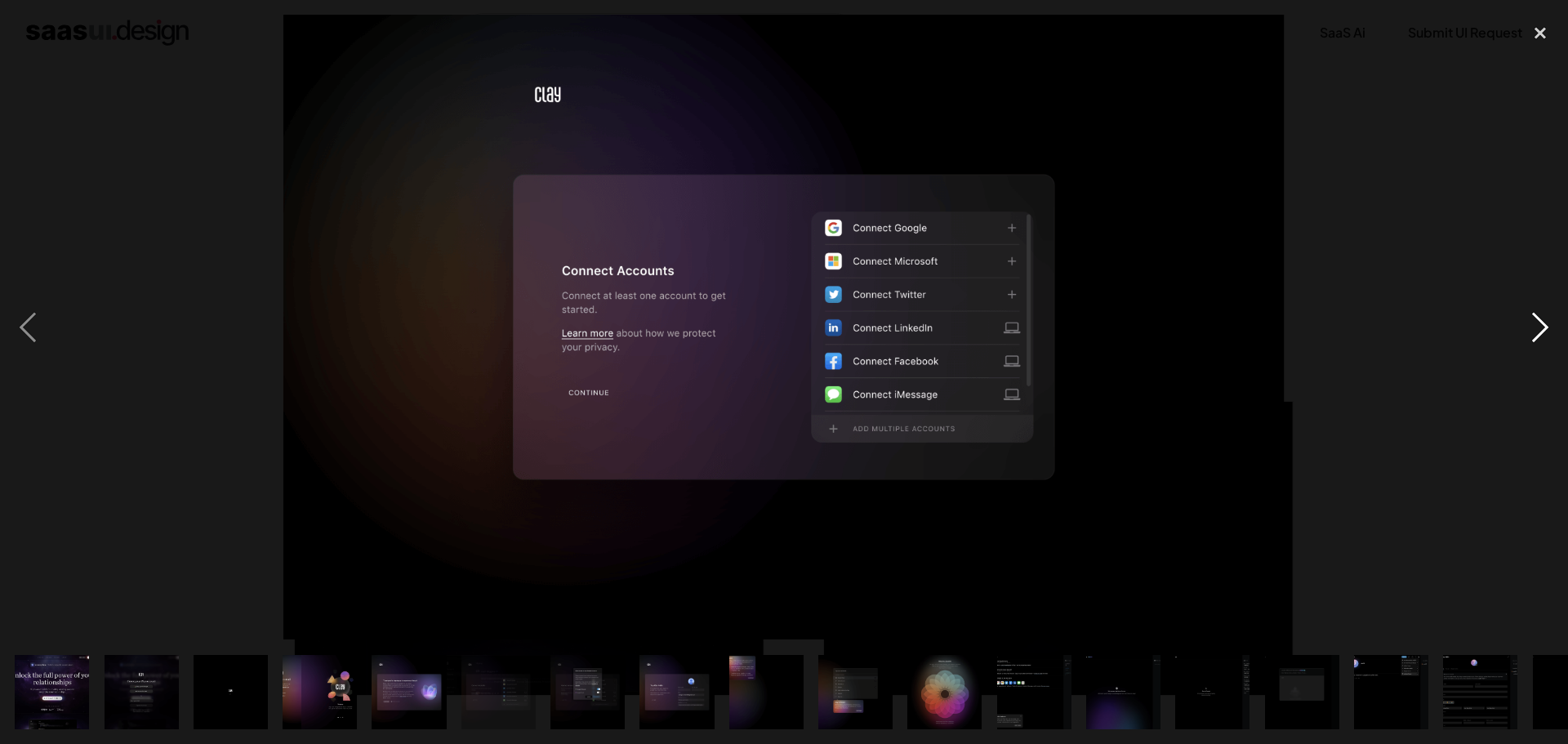
click at [1537, 325] on div "next image" at bounding box center [1540, 327] width 55 height 625
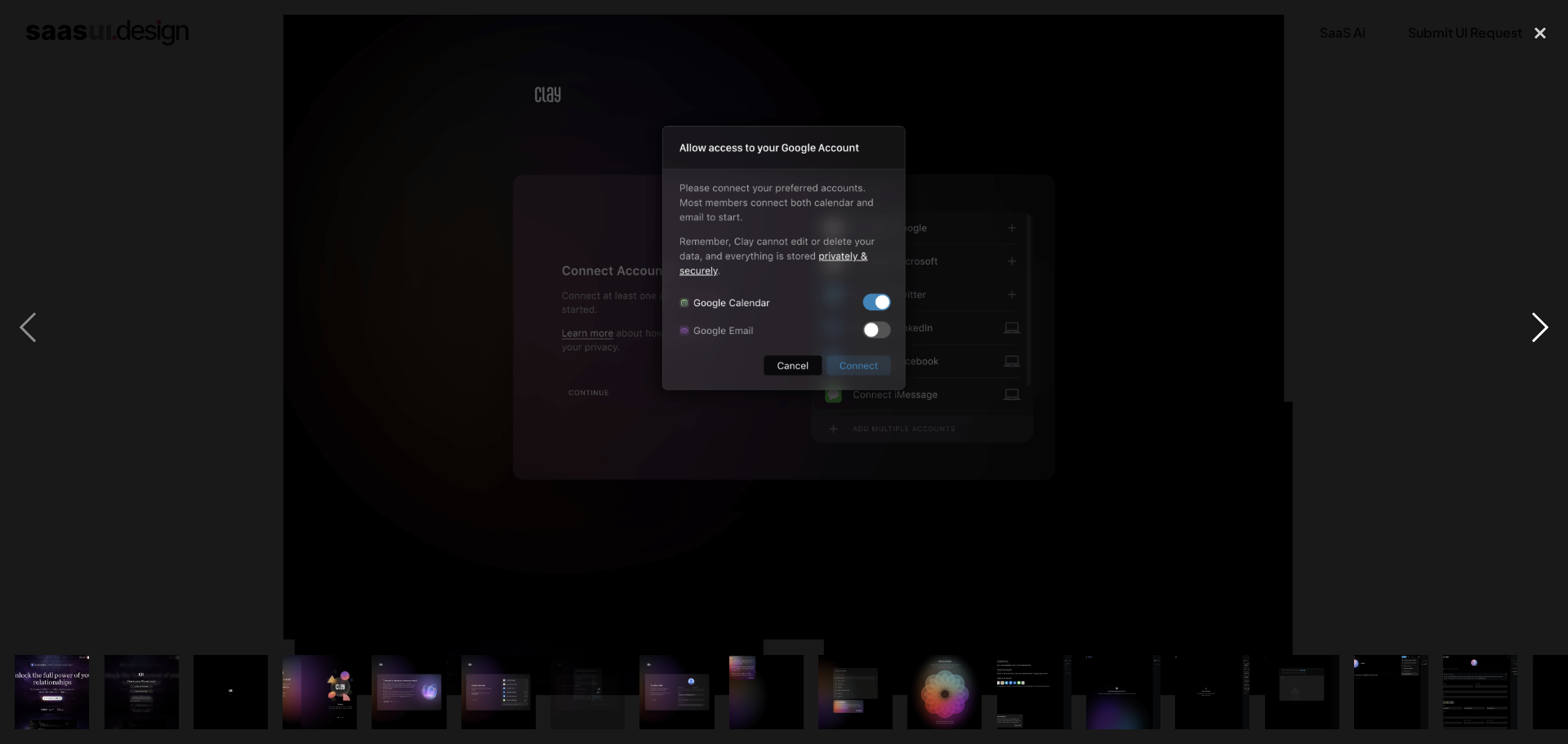
click at [1537, 325] on div "next image" at bounding box center [1540, 327] width 55 height 625
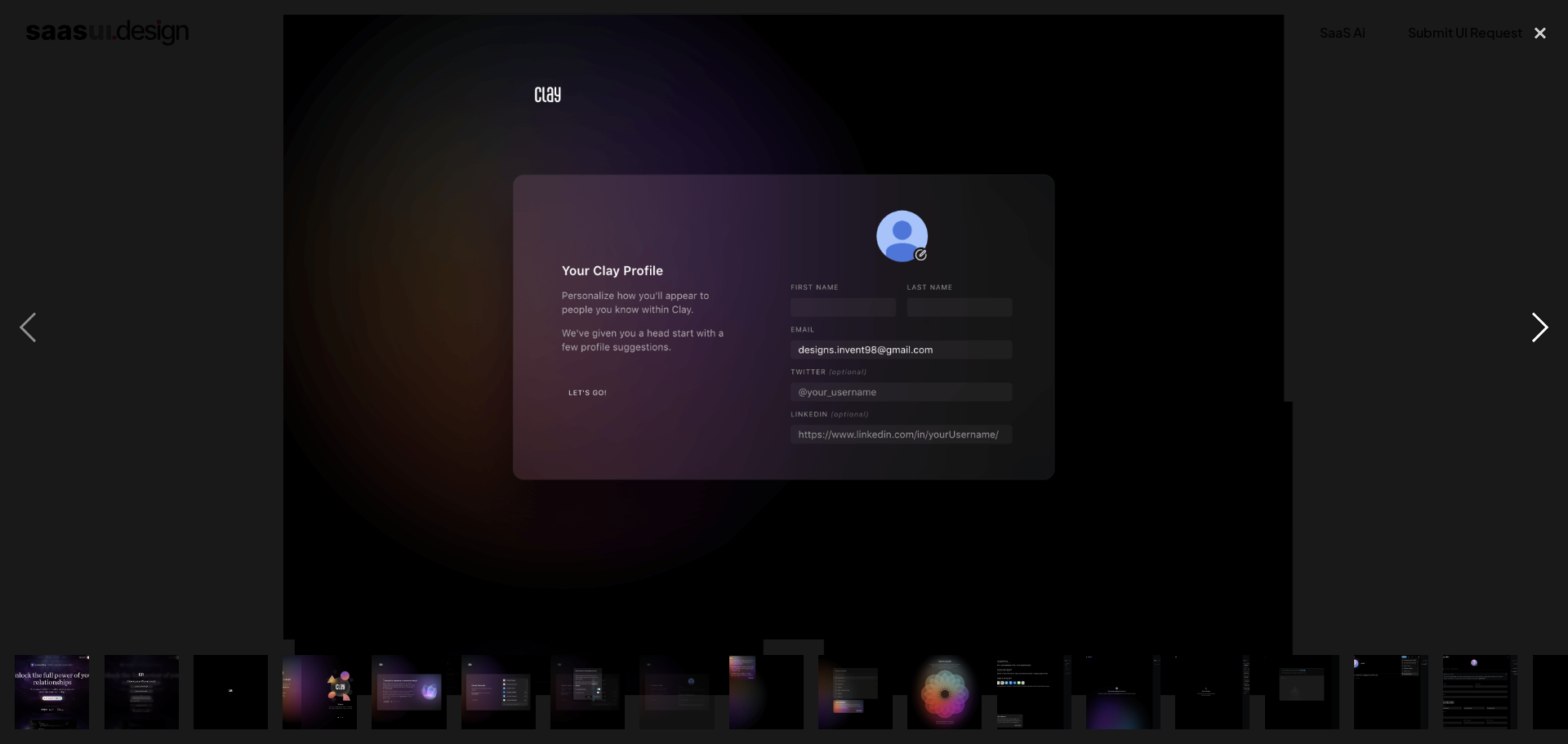
click at [1537, 325] on div "next image" at bounding box center [1540, 327] width 55 height 625
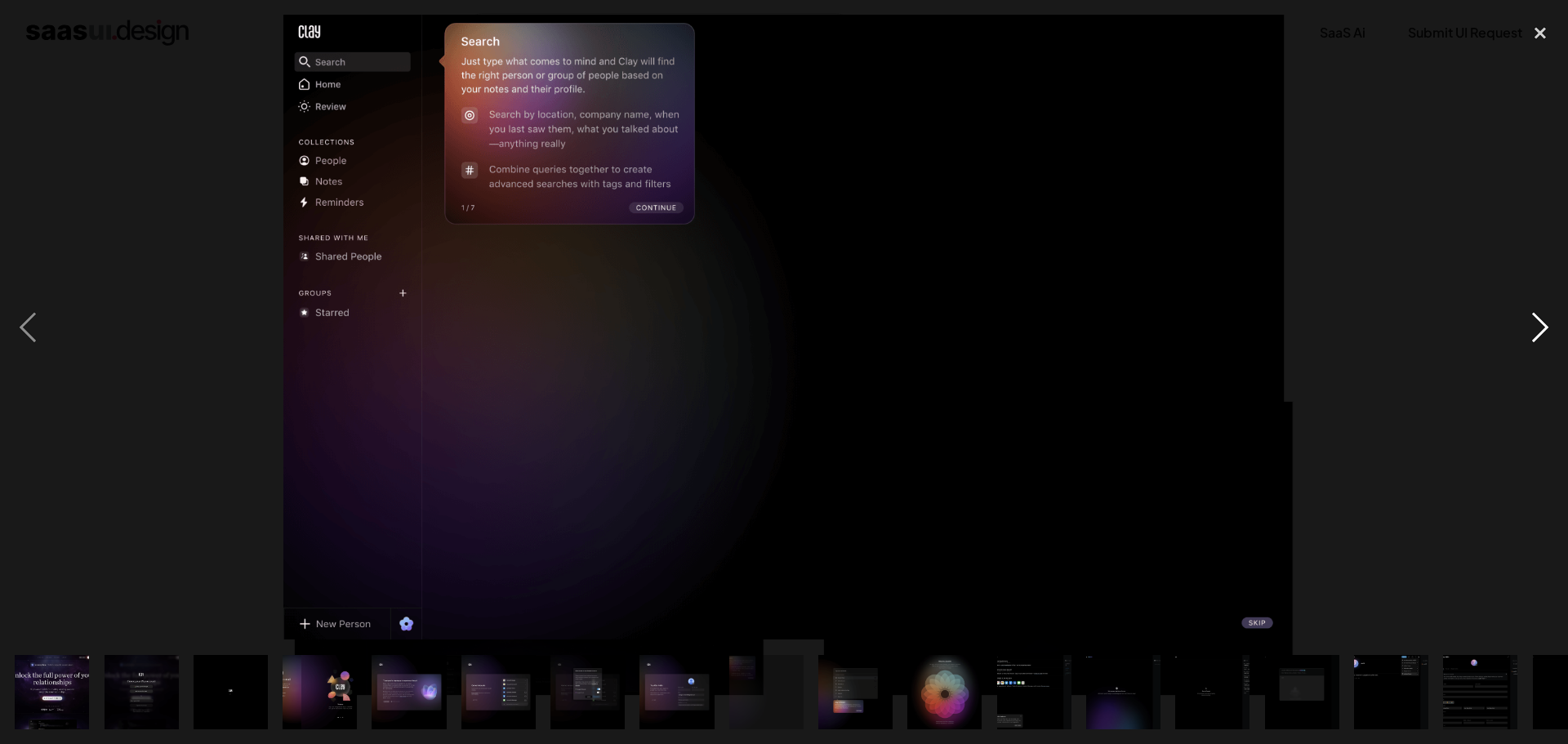
click at [1537, 325] on div "next image" at bounding box center [1540, 327] width 55 height 625
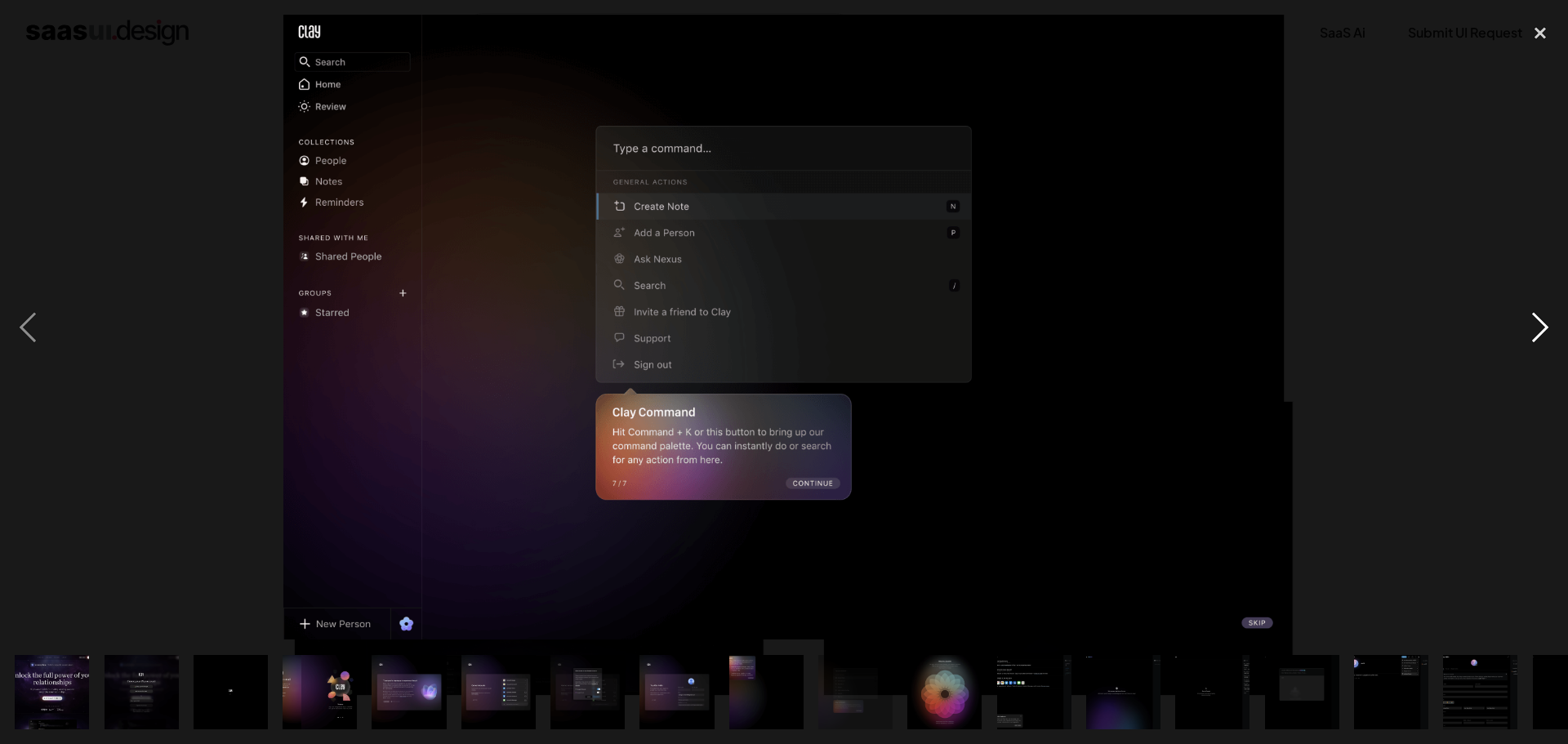
click at [1537, 325] on div "next image" at bounding box center [1540, 327] width 55 height 625
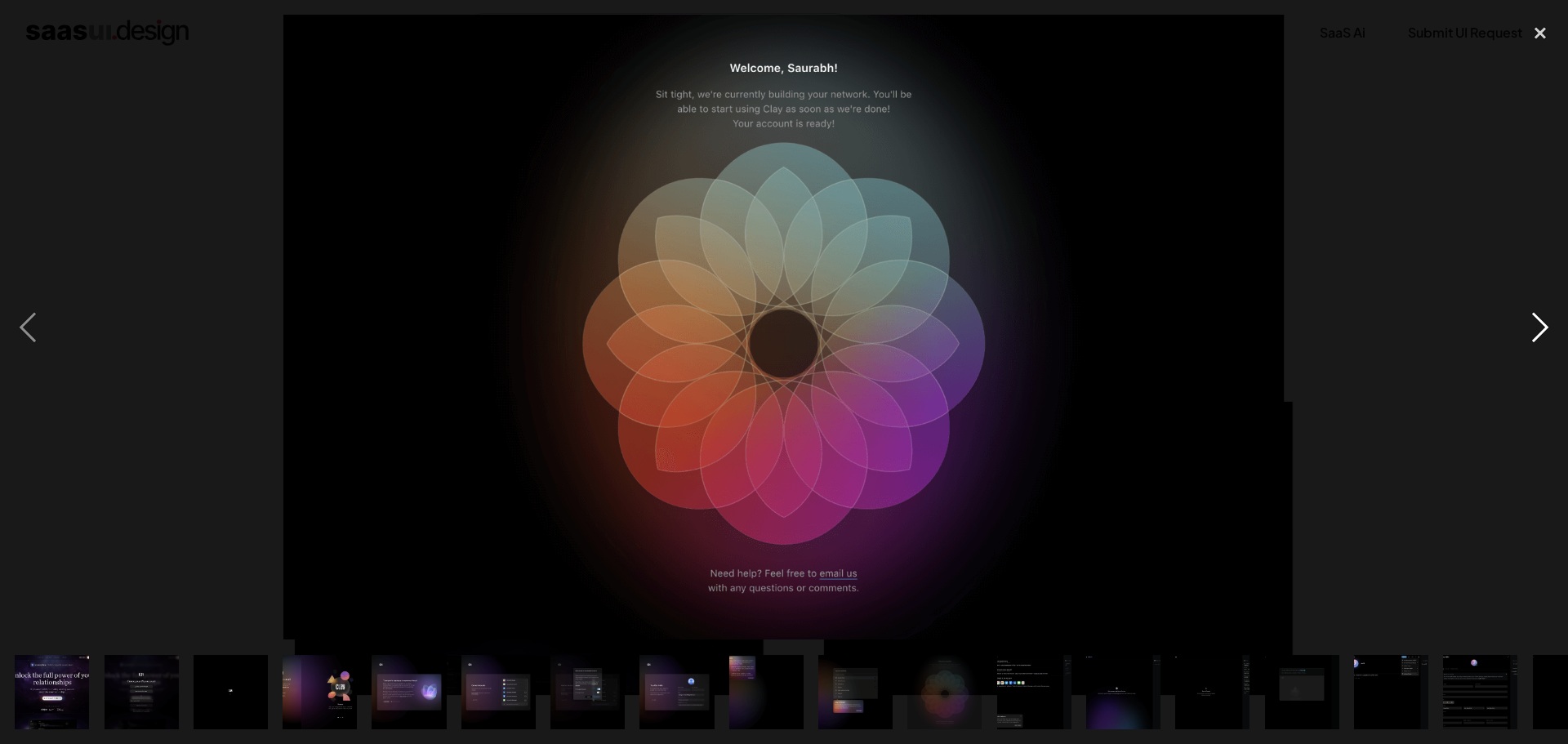
click at [1537, 325] on div "next image" at bounding box center [1540, 327] width 55 height 625
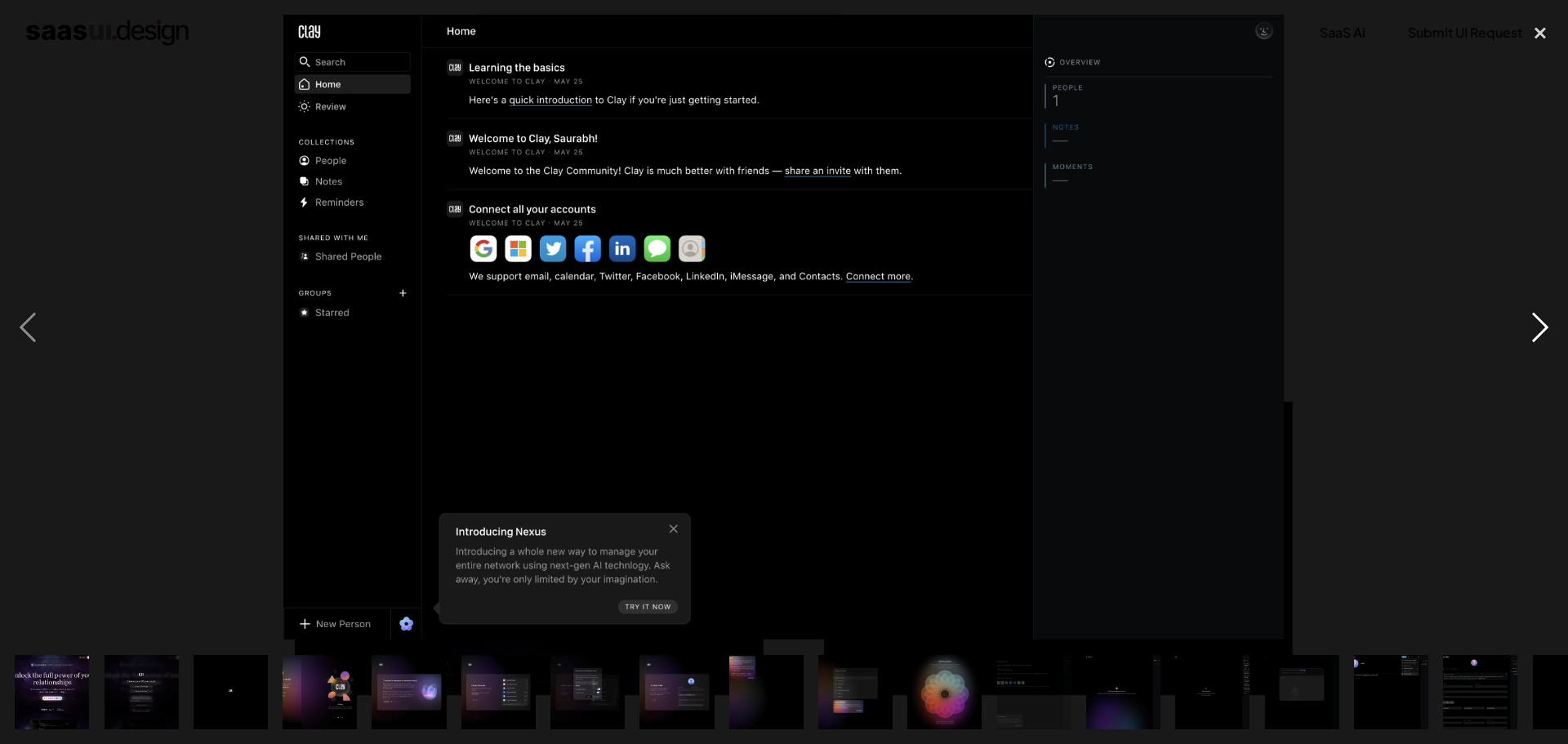
click at [1537, 325] on div "next image" at bounding box center [1540, 327] width 55 height 625
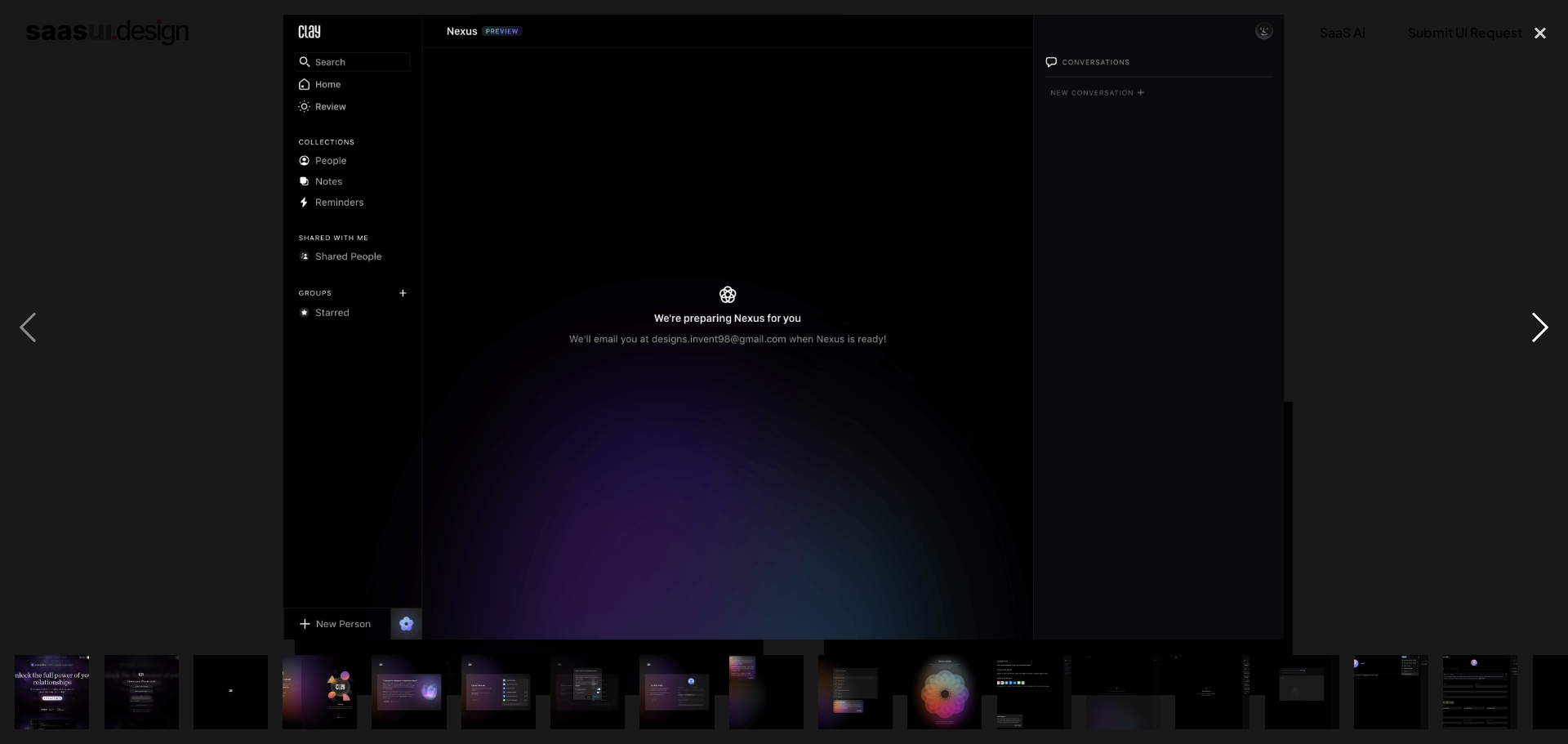
click at [1537, 325] on div "next image" at bounding box center [1540, 327] width 55 height 625
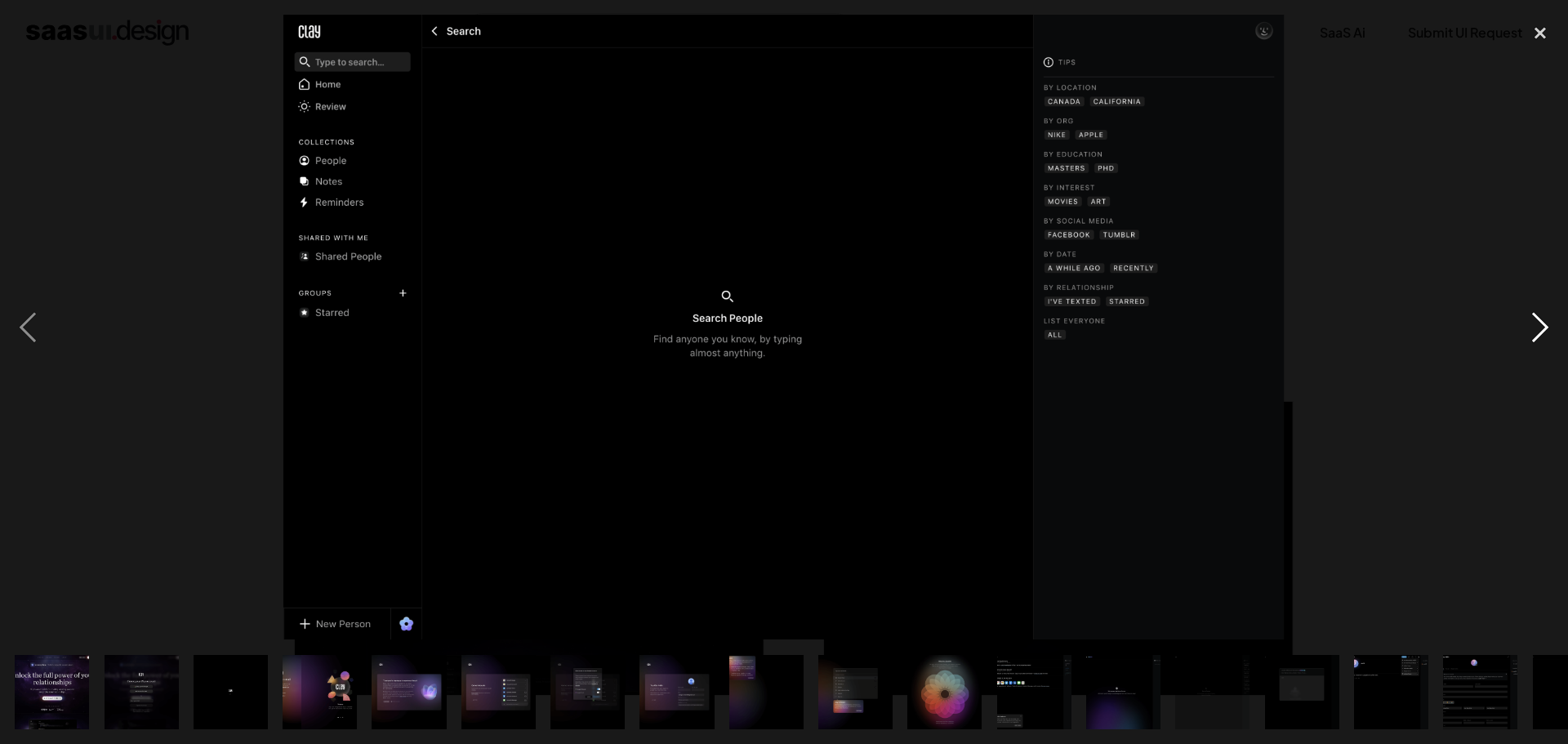
click at [1537, 325] on div "next image" at bounding box center [1540, 327] width 55 height 625
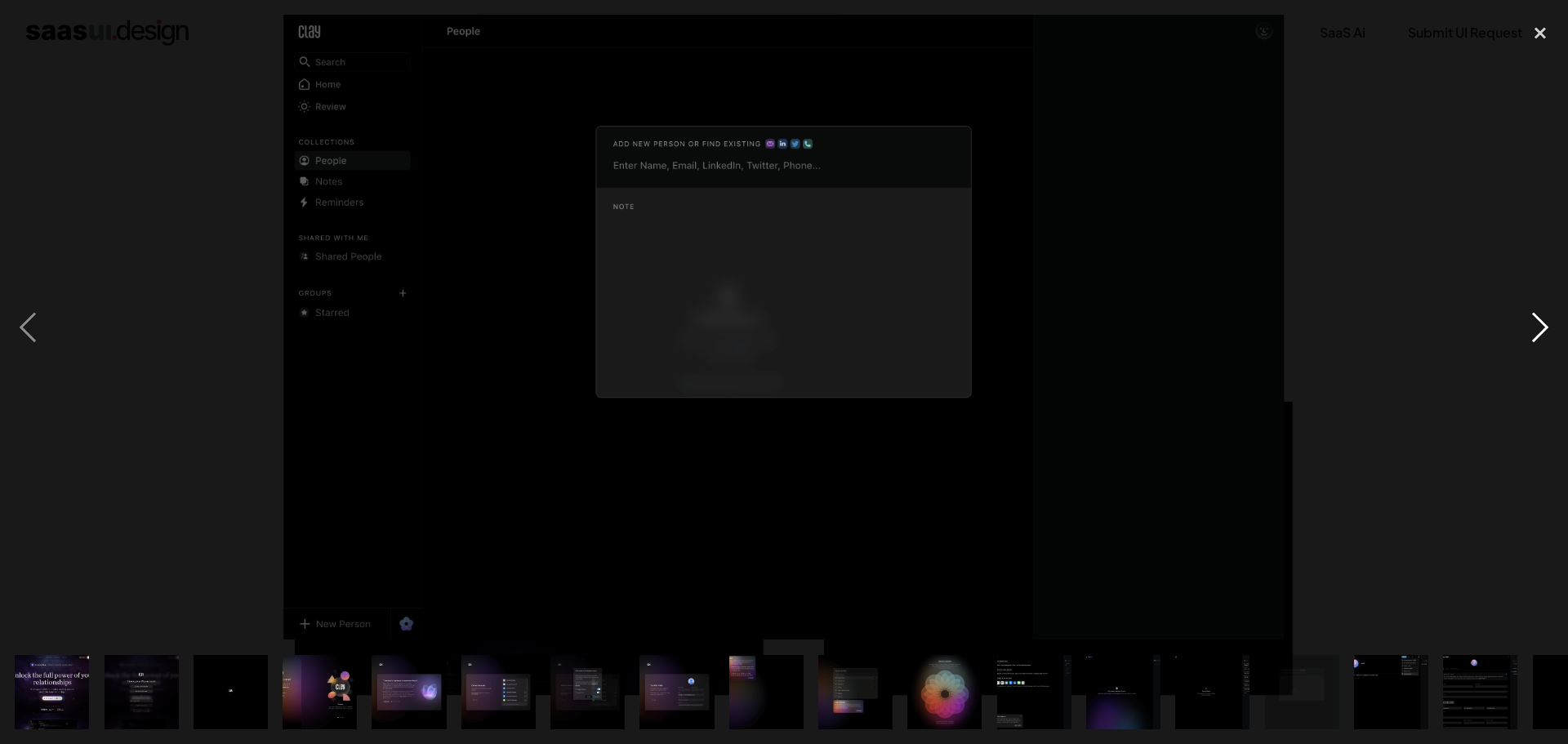
click at [1538, 326] on div "next image" at bounding box center [1540, 327] width 55 height 625
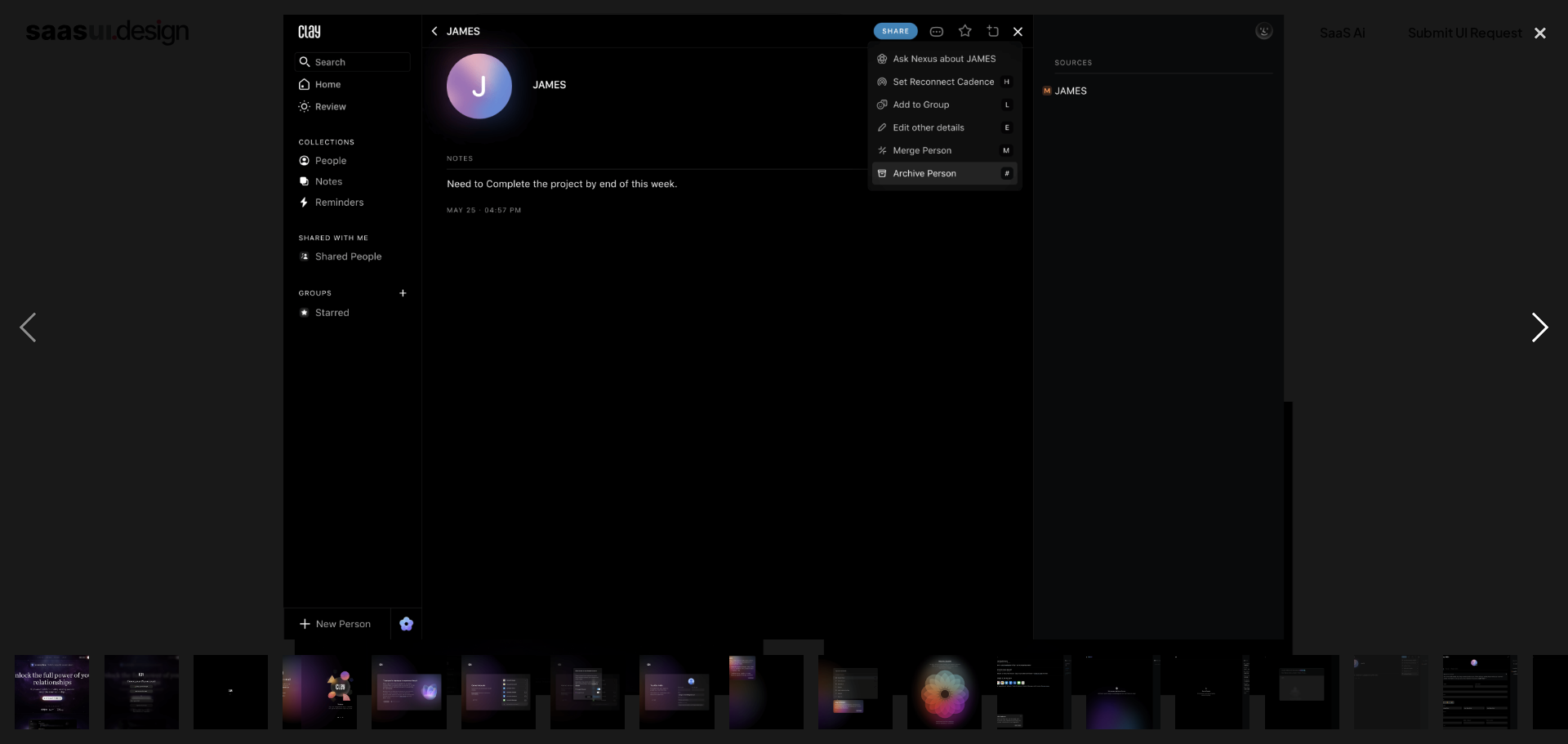
click at [1538, 326] on div "next image" at bounding box center [1540, 327] width 55 height 625
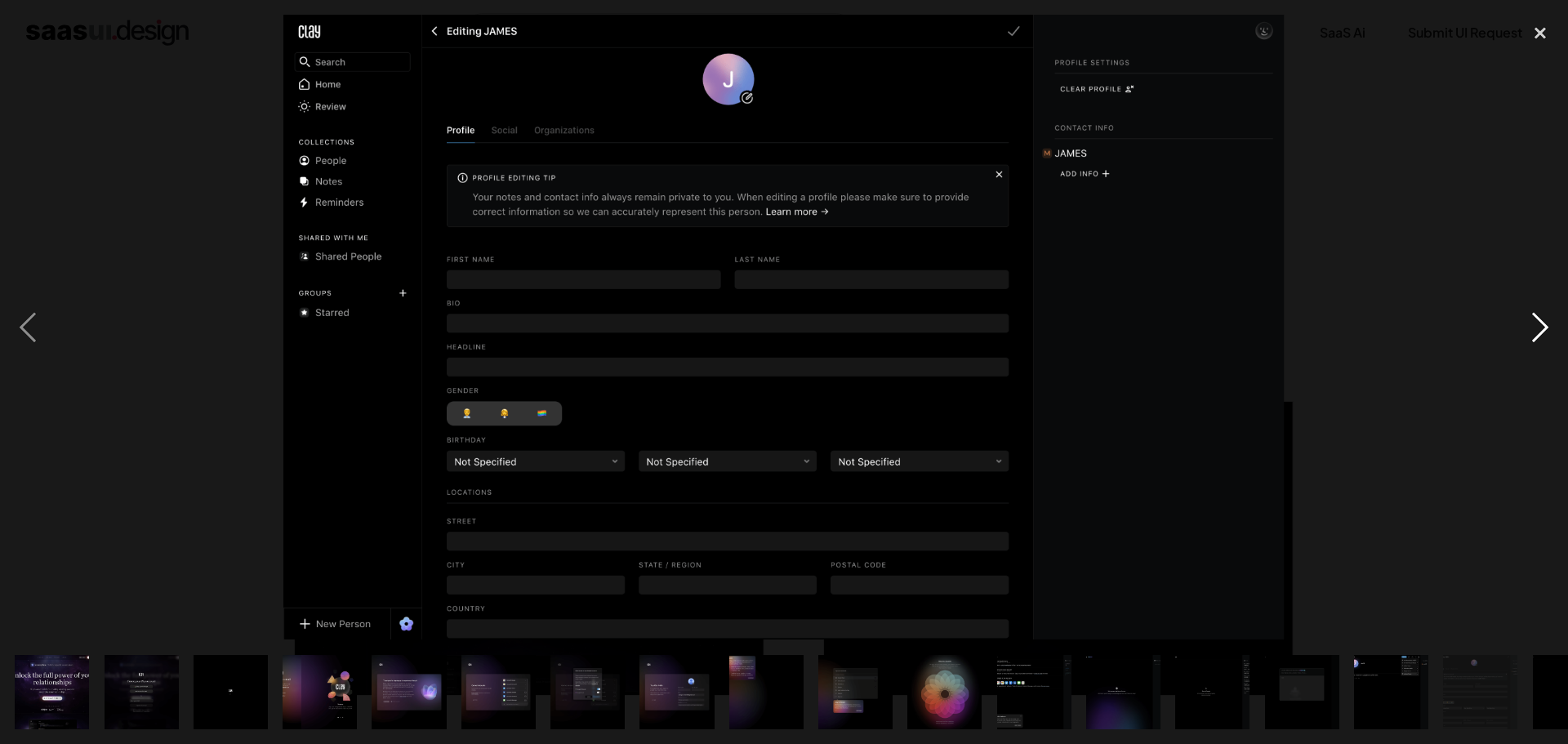
click at [1538, 326] on div "next image" at bounding box center [1540, 327] width 55 height 625
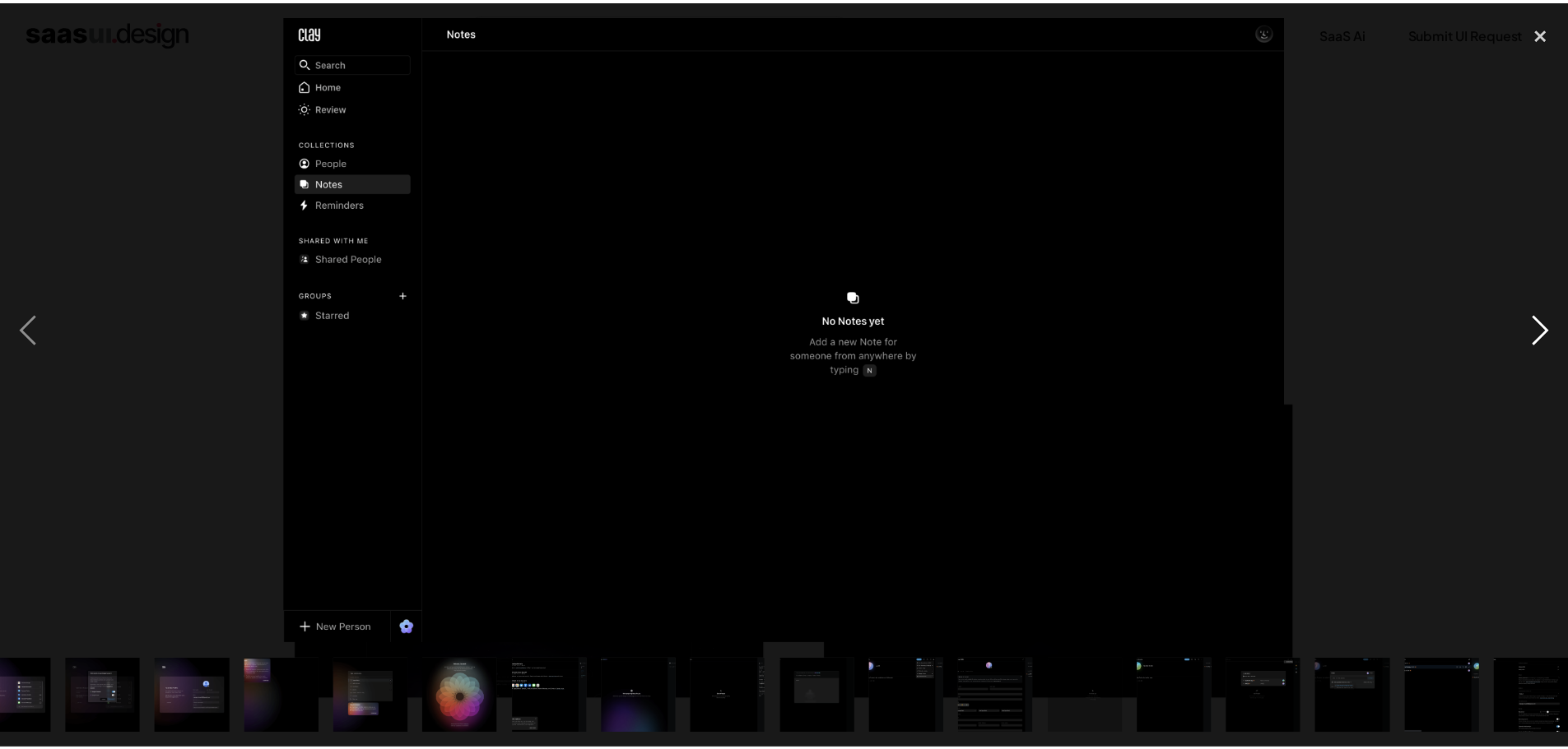
scroll to position [0, 504]
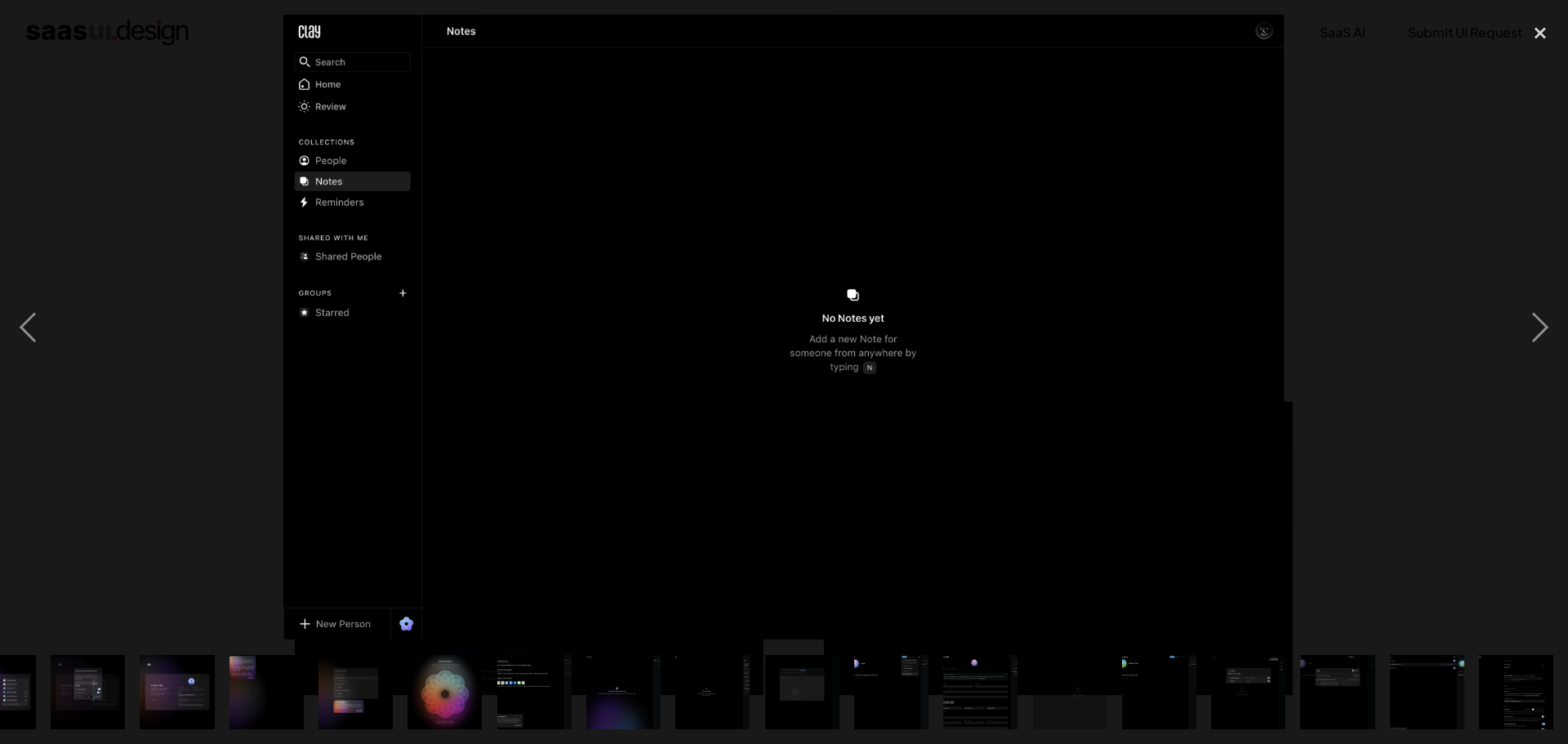
drag, startPoint x: 1540, startPoint y: 34, endPoint x: 1511, endPoint y: 49, distance: 32.6
click at [1540, 36] on div "close lightbox" at bounding box center [1540, 32] width 55 height 36
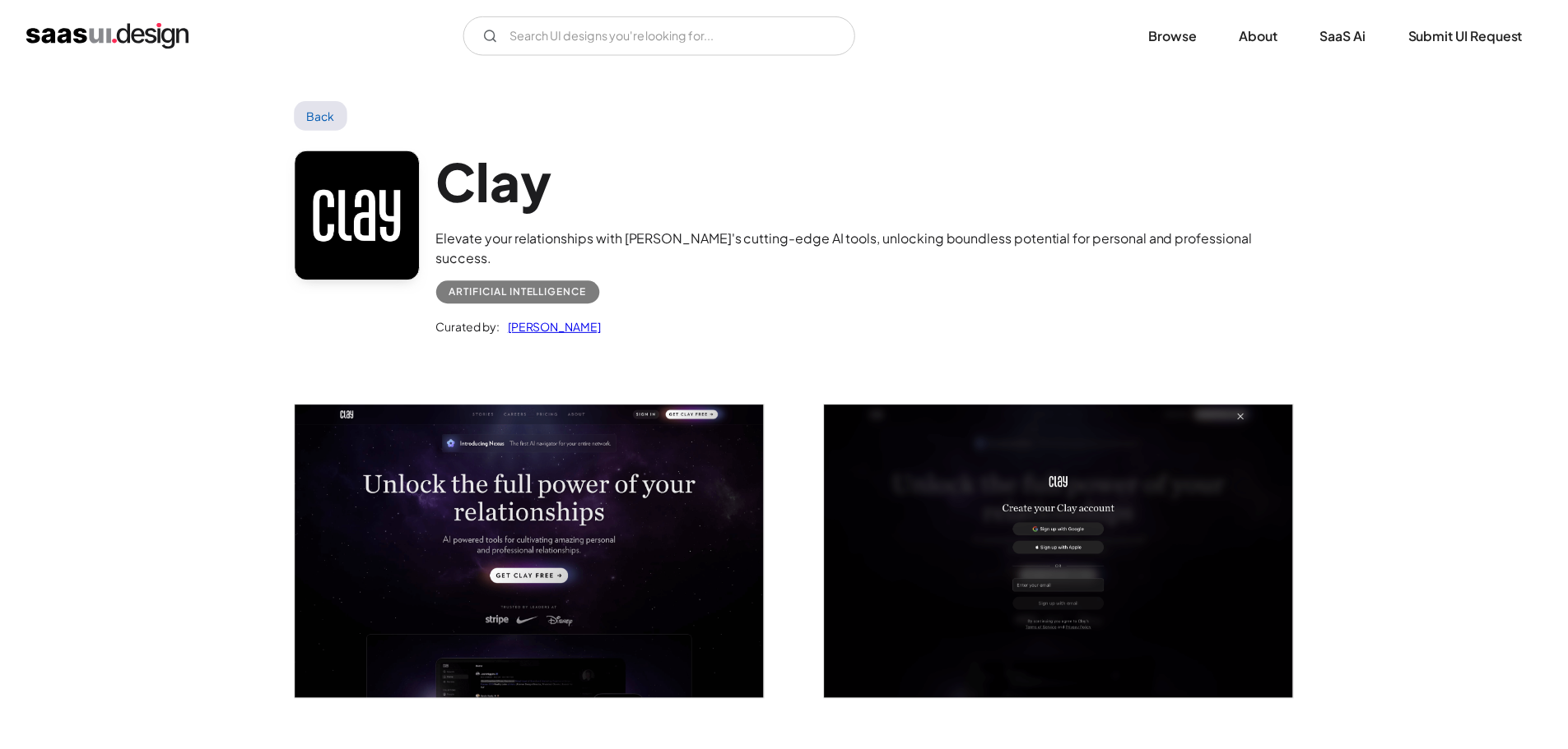
scroll to position [0, 0]
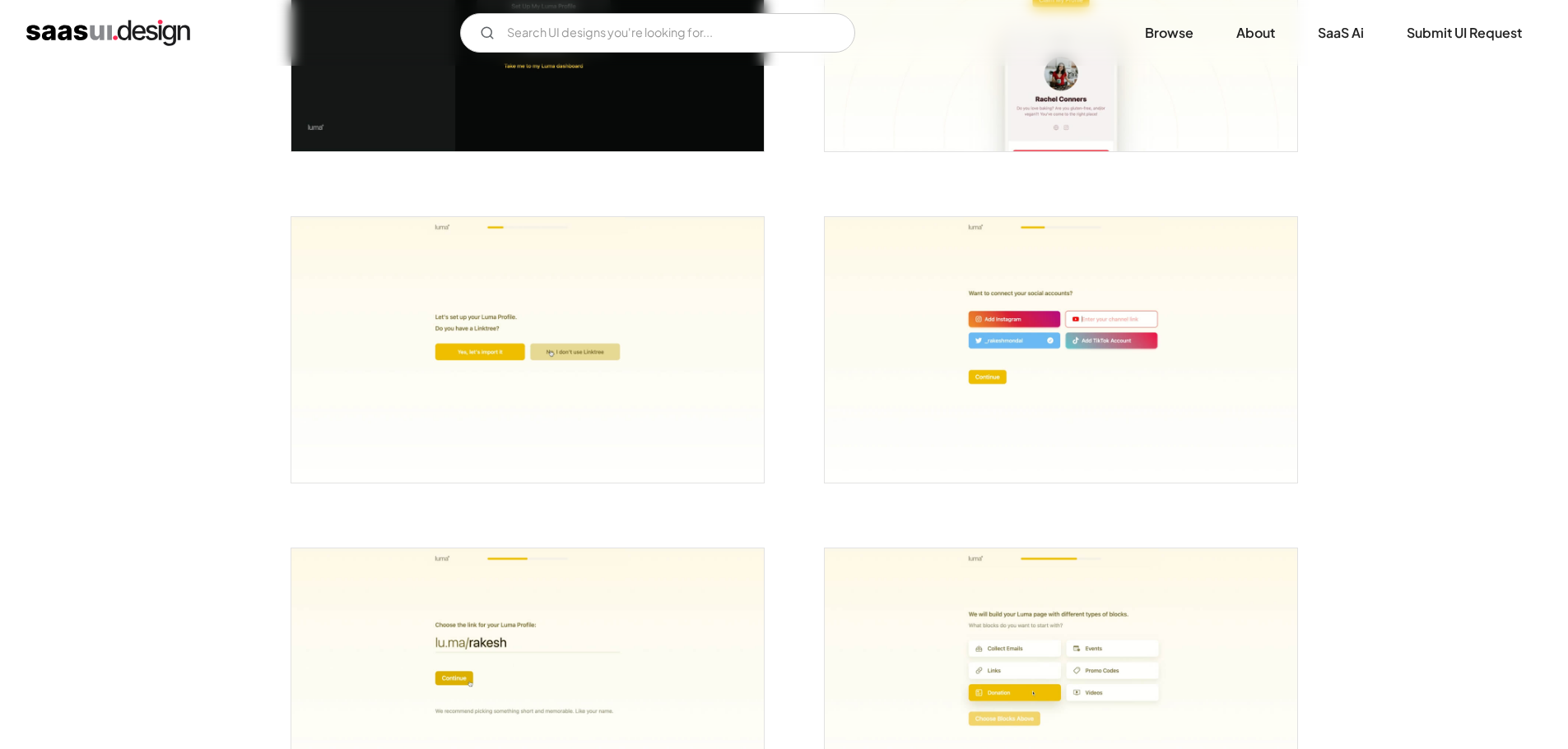
scroll to position [1069, 0]
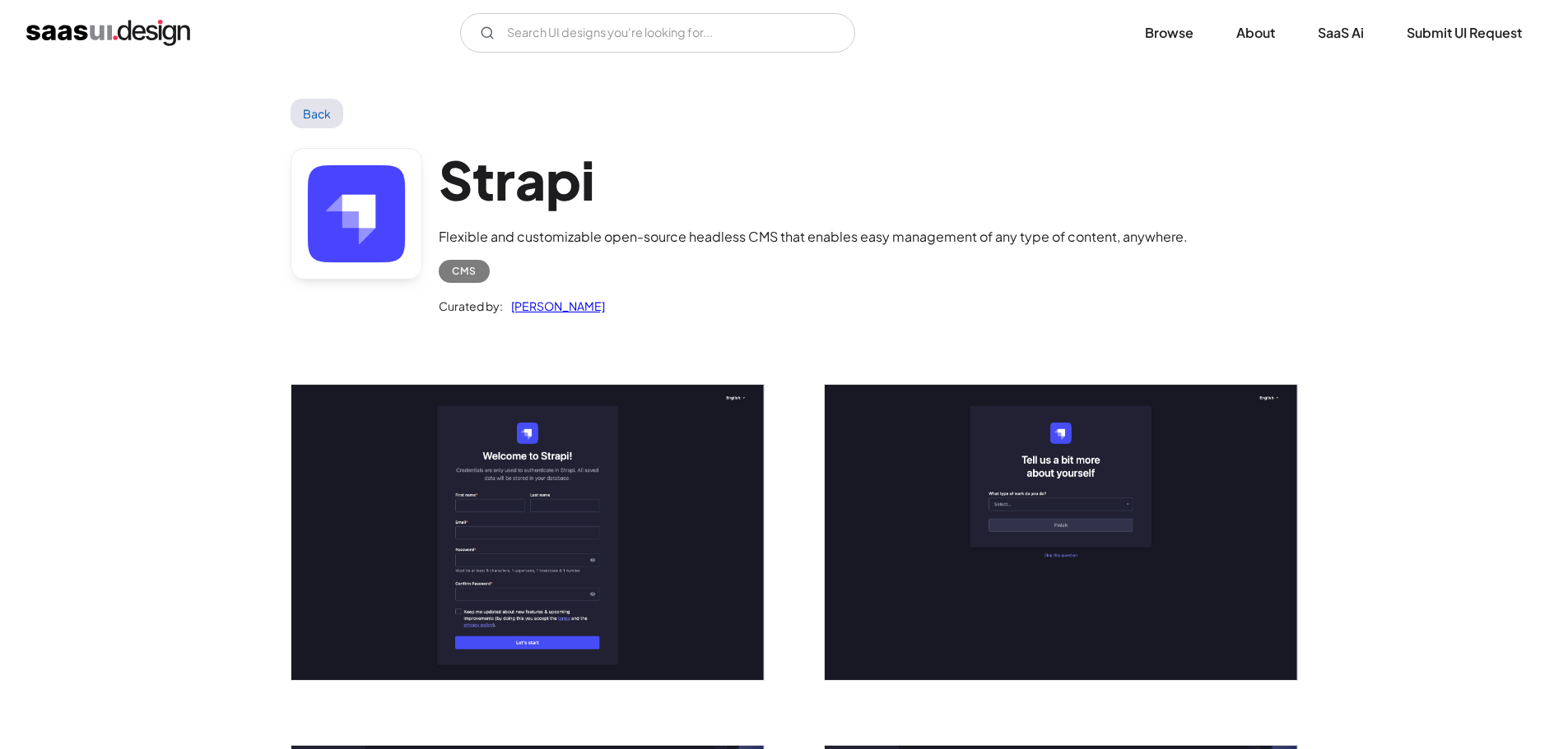
click at [532, 303] on link "[PERSON_NAME]" at bounding box center [554, 306] width 102 height 19
click at [547, 177] on h1 "Strapi" at bounding box center [813, 179] width 748 height 63
copy h1 "Strapi"
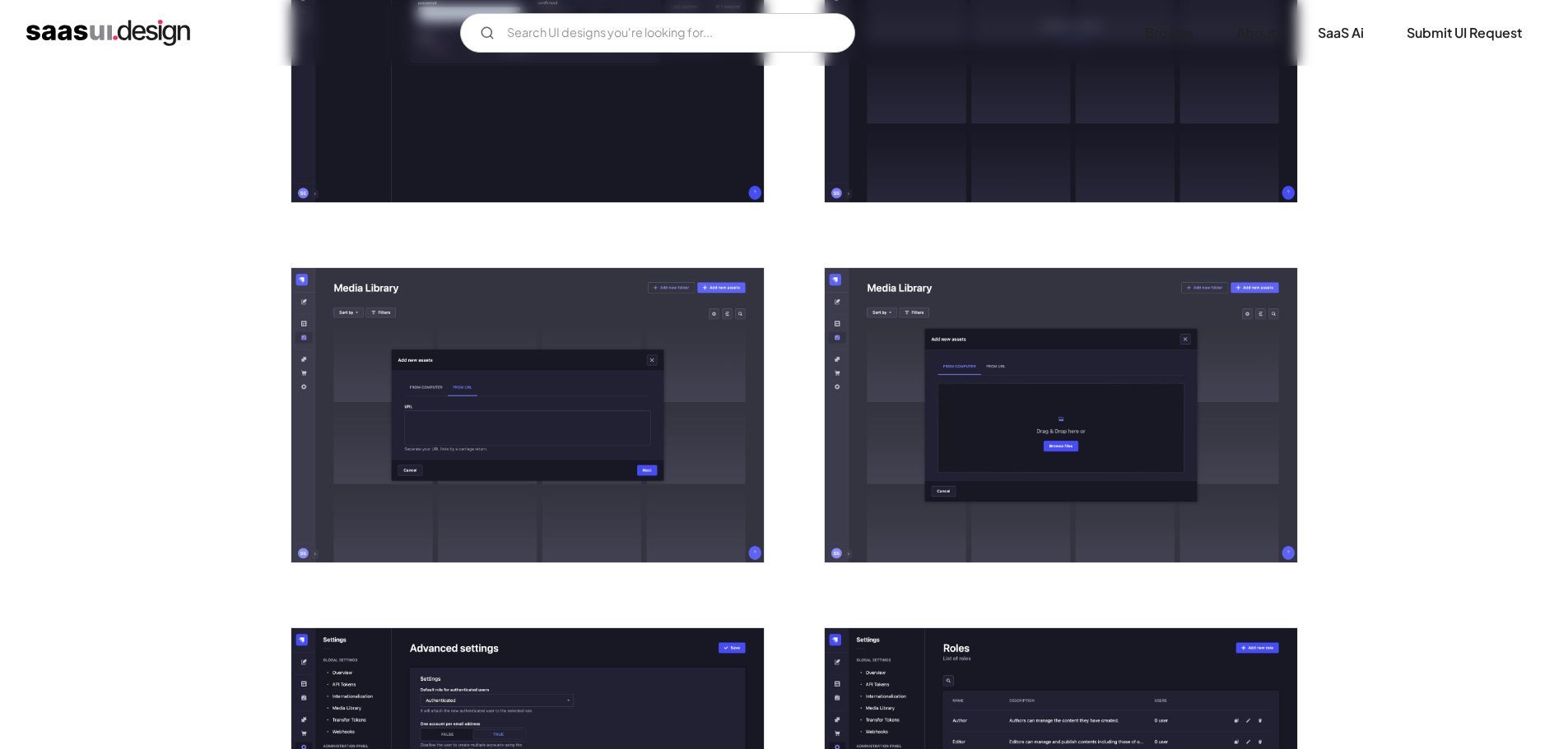
scroll to position [2796, 0]
